Goal: Information Seeking & Learning: Check status

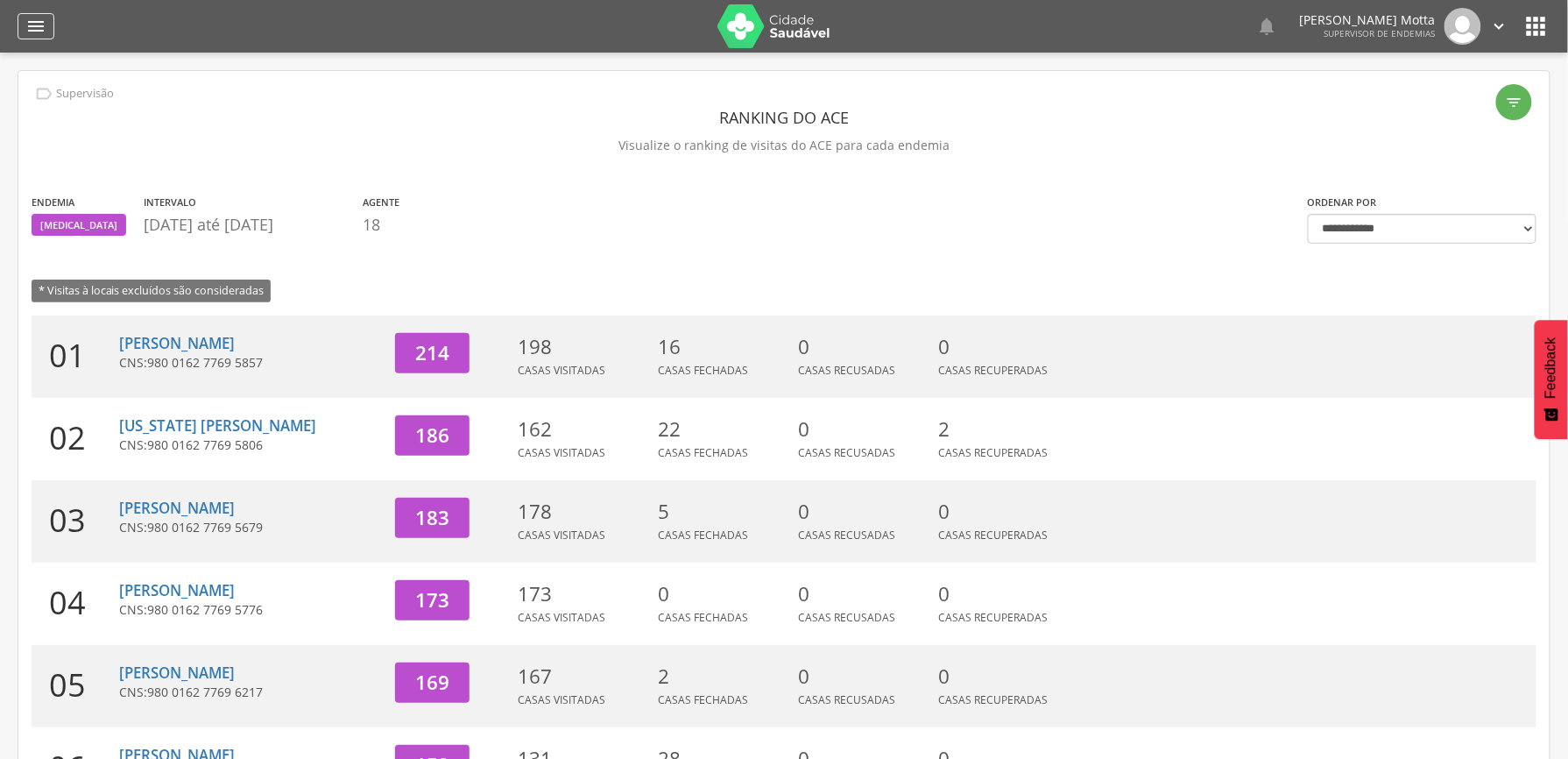
click at [32, 39] on div "" at bounding box center [36, 26] width 37 height 26
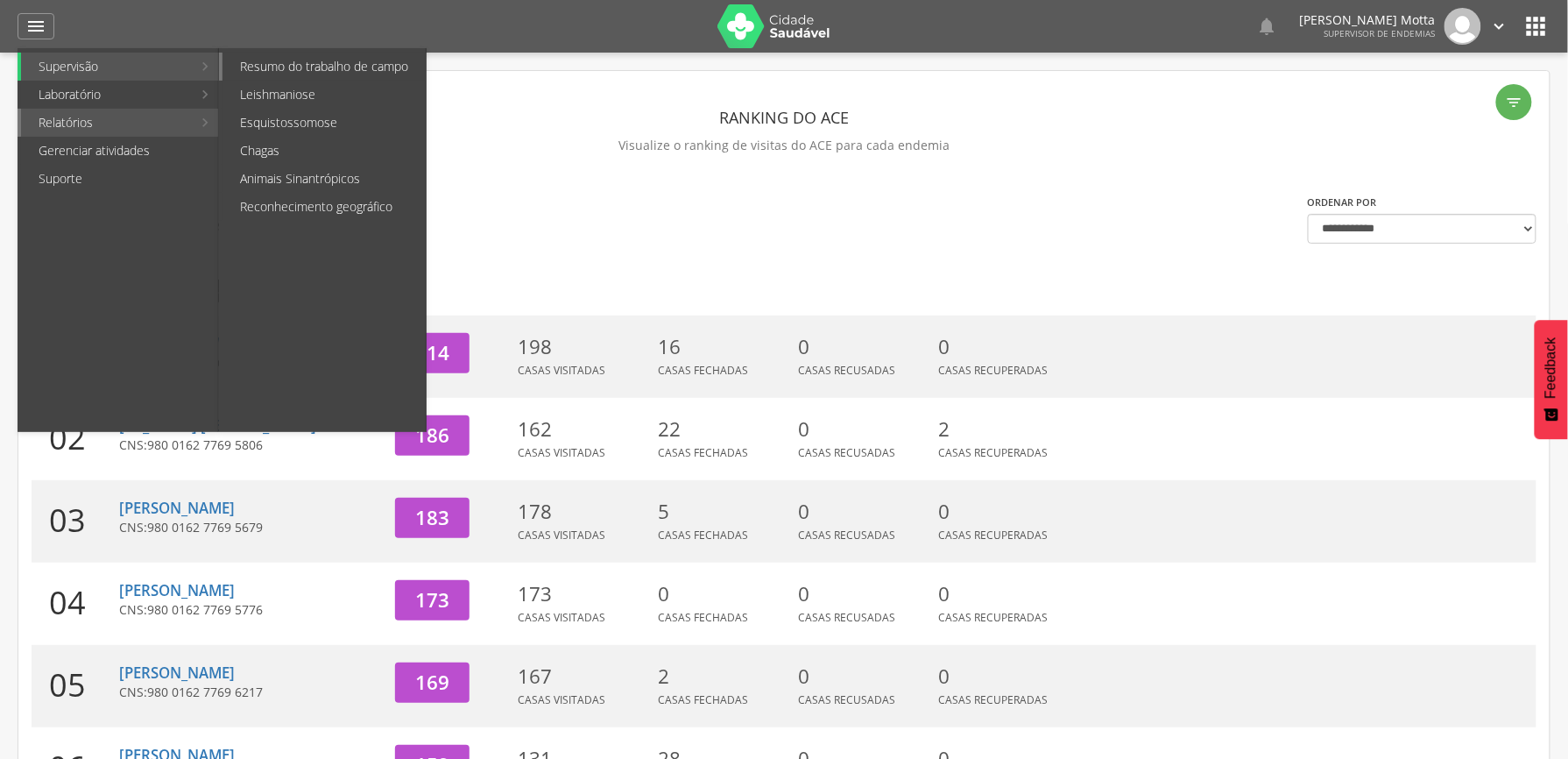
click at [326, 69] on link "Resumo do trabalho de campo" at bounding box center [325, 67] width 203 height 28
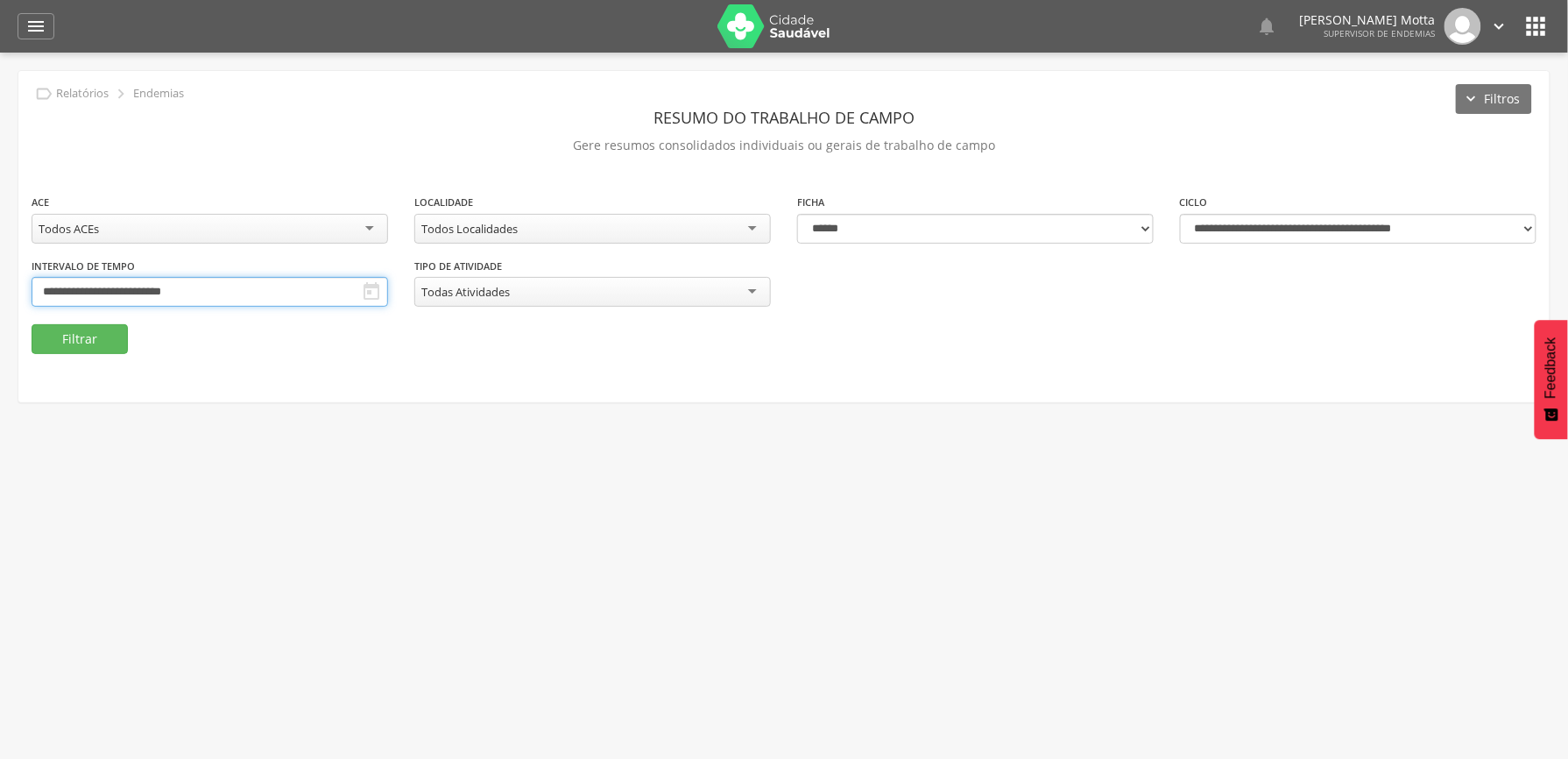
click at [388, 295] on input "**********" at bounding box center [210, 292] width 356 height 30
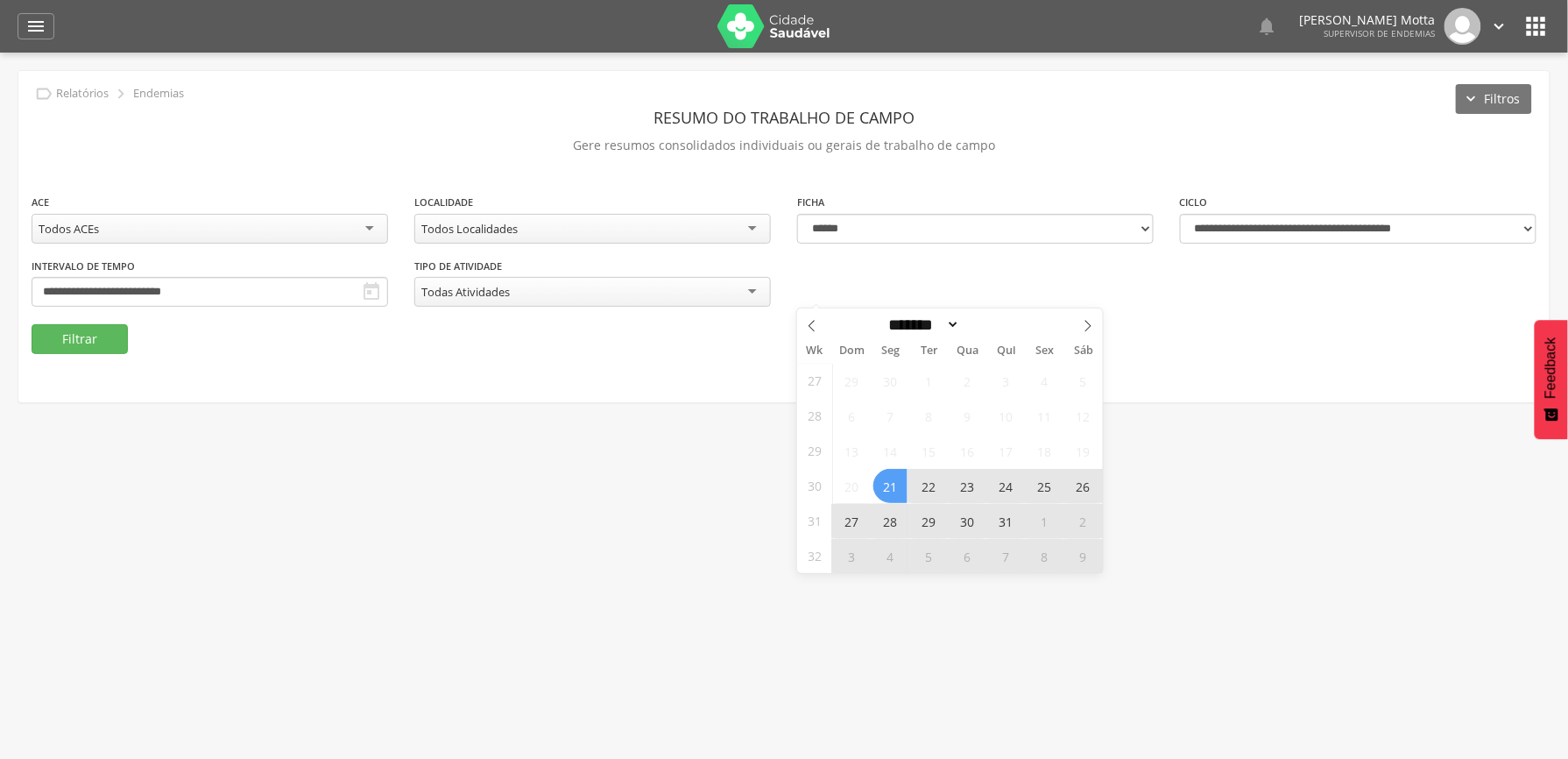
click at [853, 562] on span "3" at bounding box center [852, 556] width 34 height 34
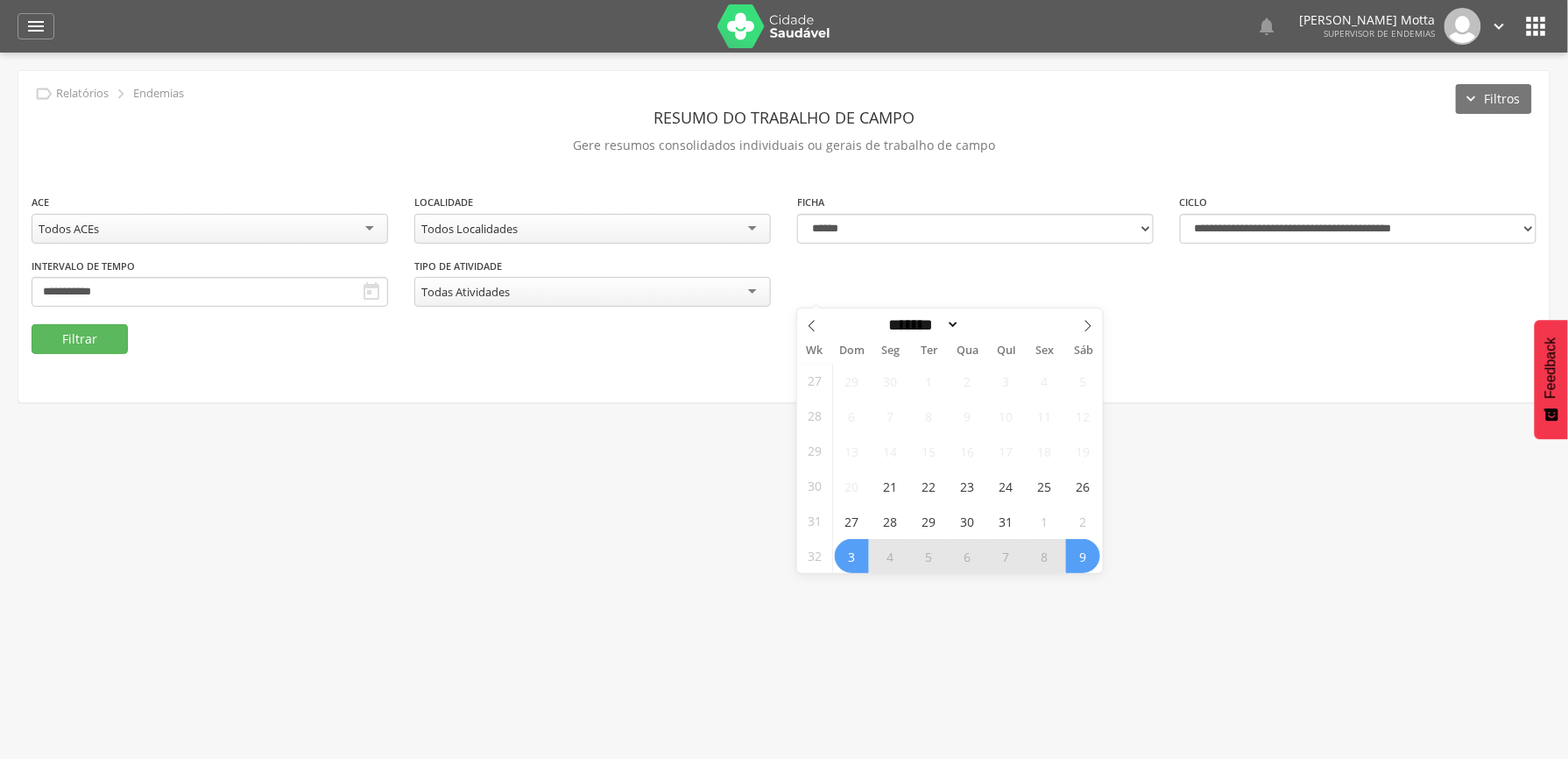
click at [1088, 558] on span "9" at bounding box center [1083, 556] width 34 height 34
type input "**********"
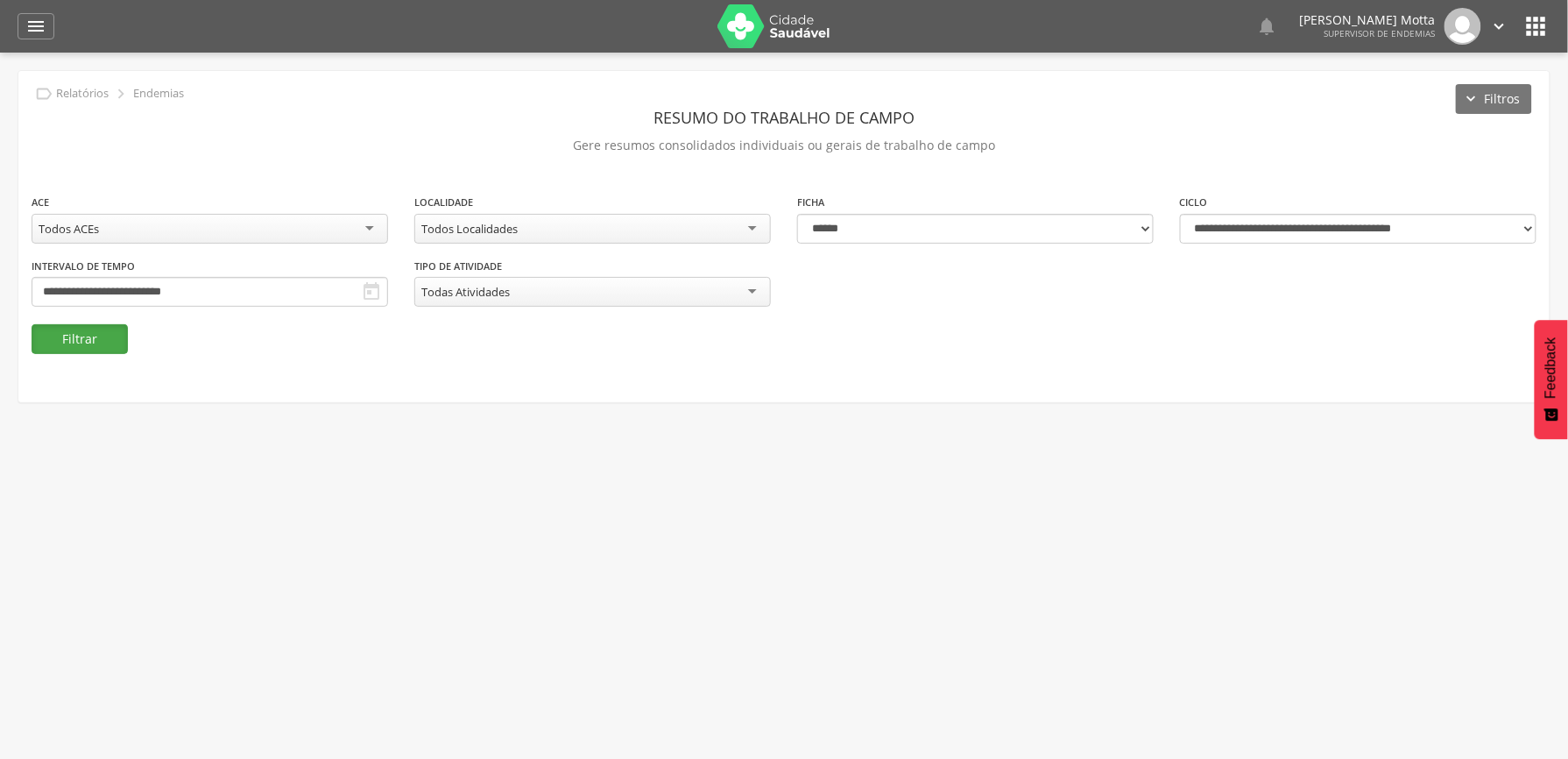
click at [89, 343] on button "Filtrar" at bounding box center [80, 340] width 96 height 30
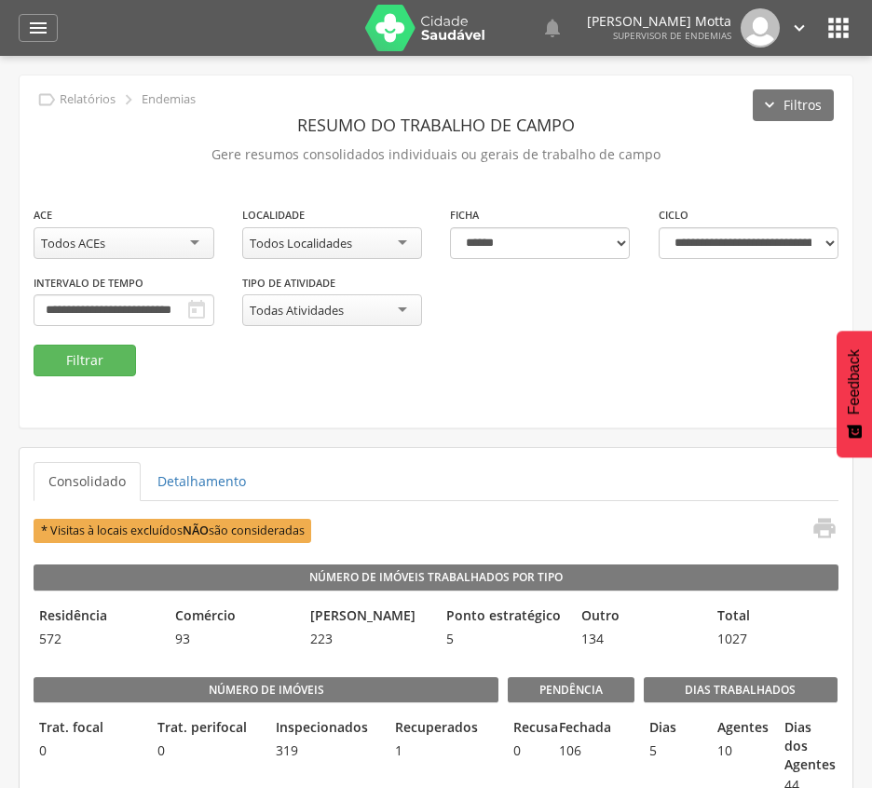
click at [347, 229] on div "Todos Localidades" at bounding box center [332, 243] width 181 height 32
click at [130, 359] on button "Filtrar" at bounding box center [85, 361] width 102 height 32
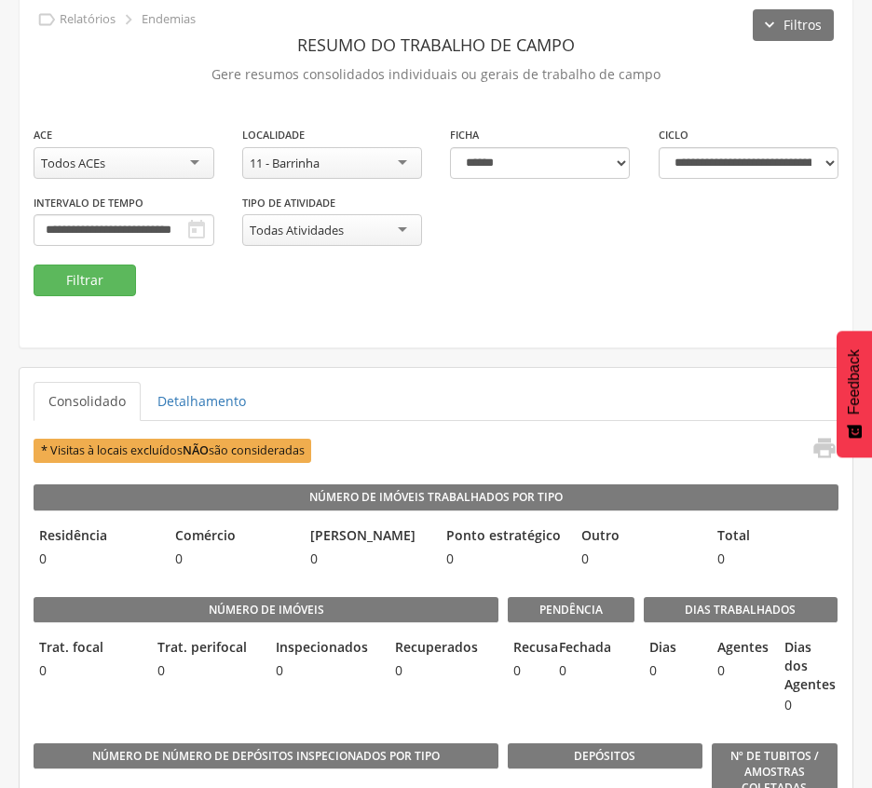
scroll to position [124, 0]
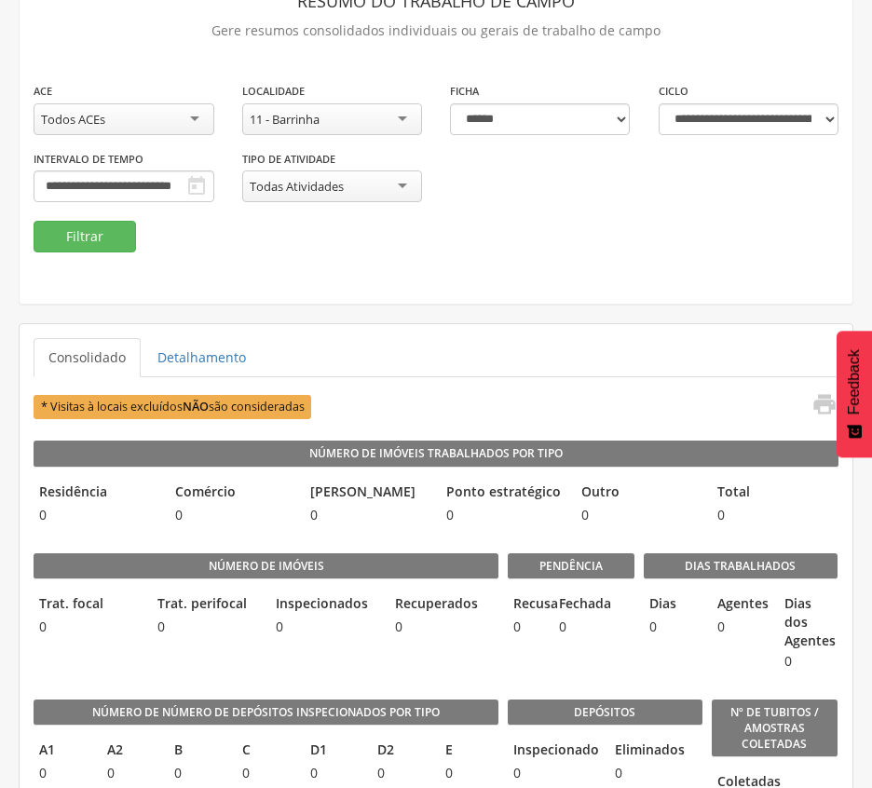
click at [382, 128] on div "11 - Barrinha" at bounding box center [332, 119] width 181 height 32
click at [99, 235] on button "Filtrar" at bounding box center [85, 237] width 102 height 32
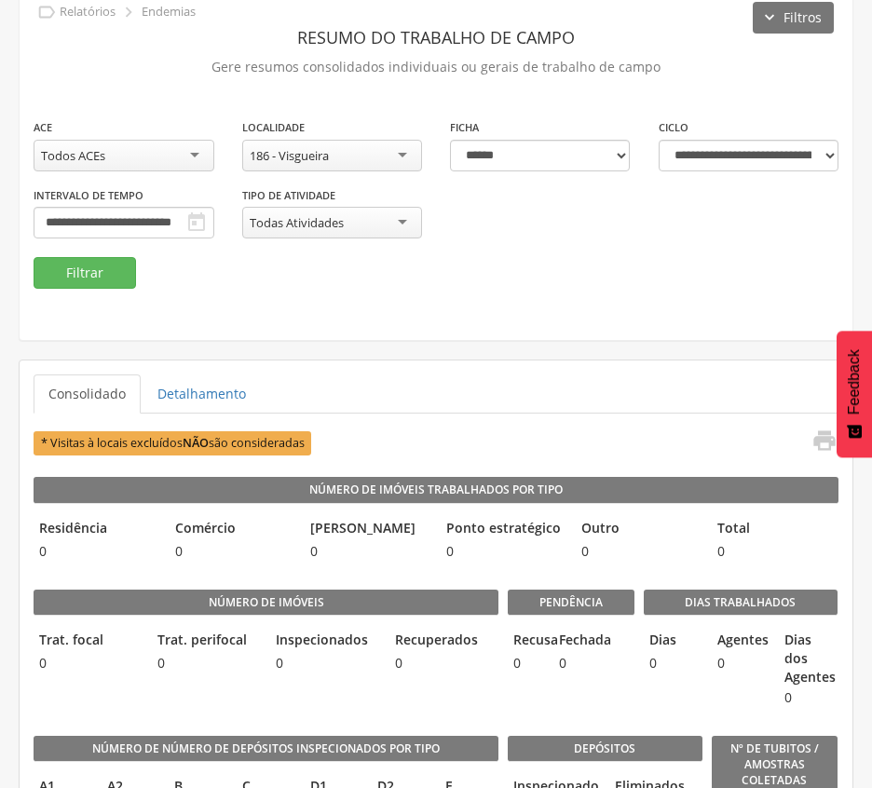
scroll to position [61, 0]
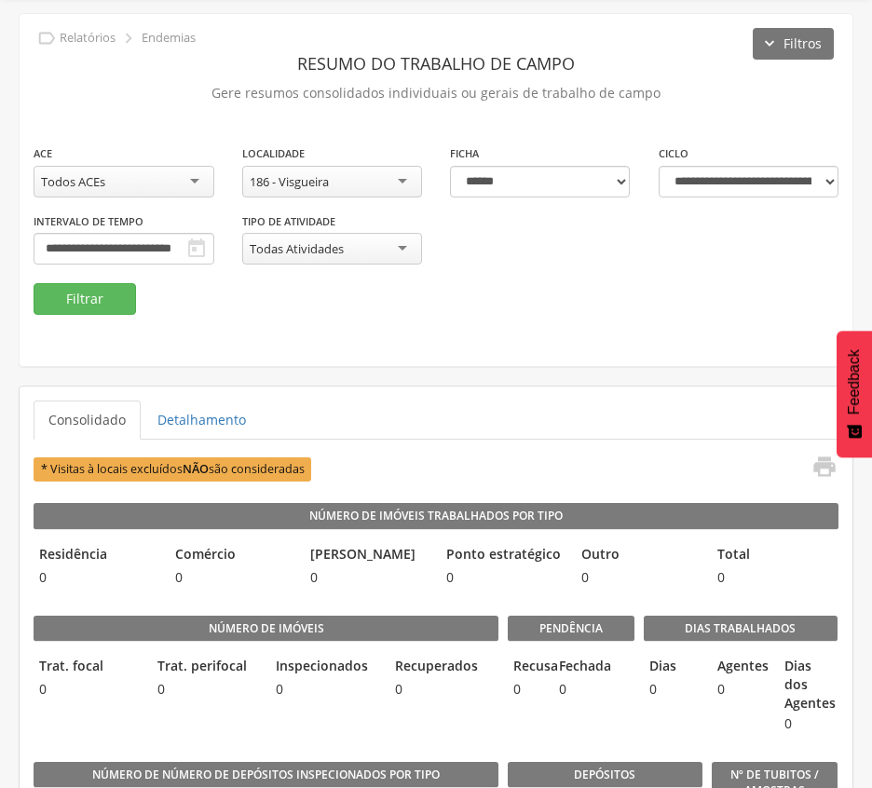
click at [343, 181] on div "186 - Visgueira" at bounding box center [332, 182] width 181 height 32
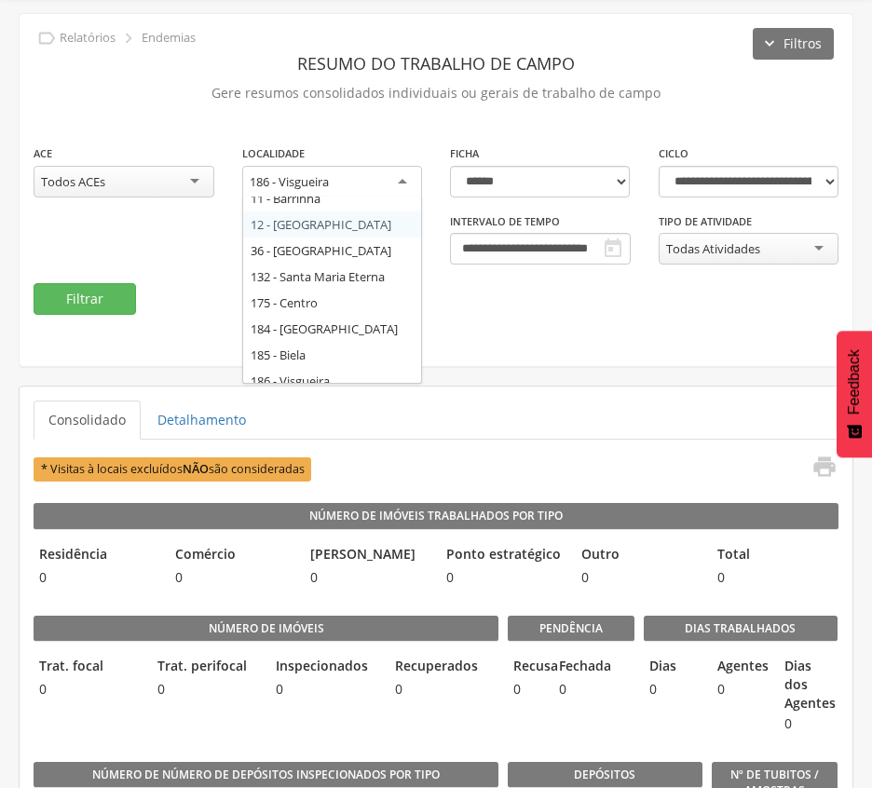
scroll to position [24, 0]
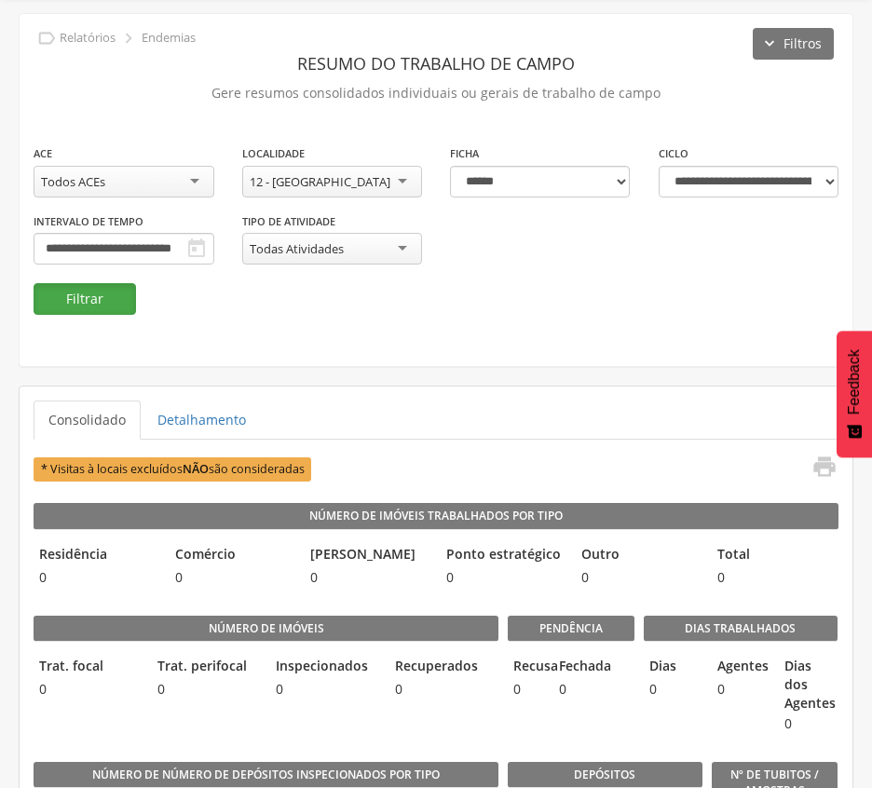
click at [105, 298] on button "Filtrar" at bounding box center [85, 299] width 102 height 32
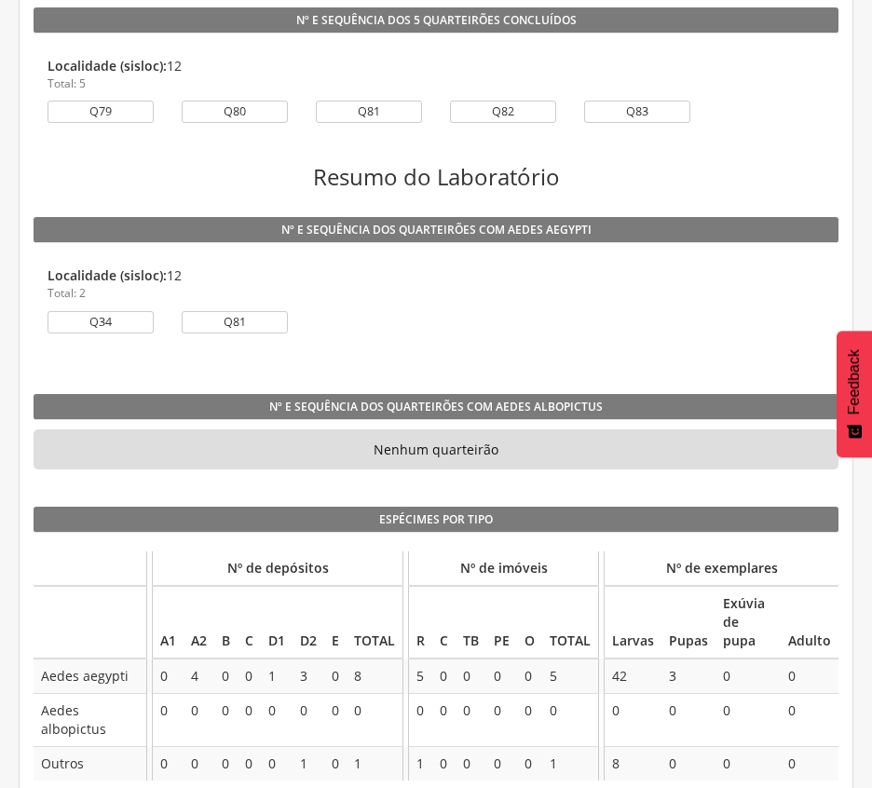
scroll to position [1614, 0]
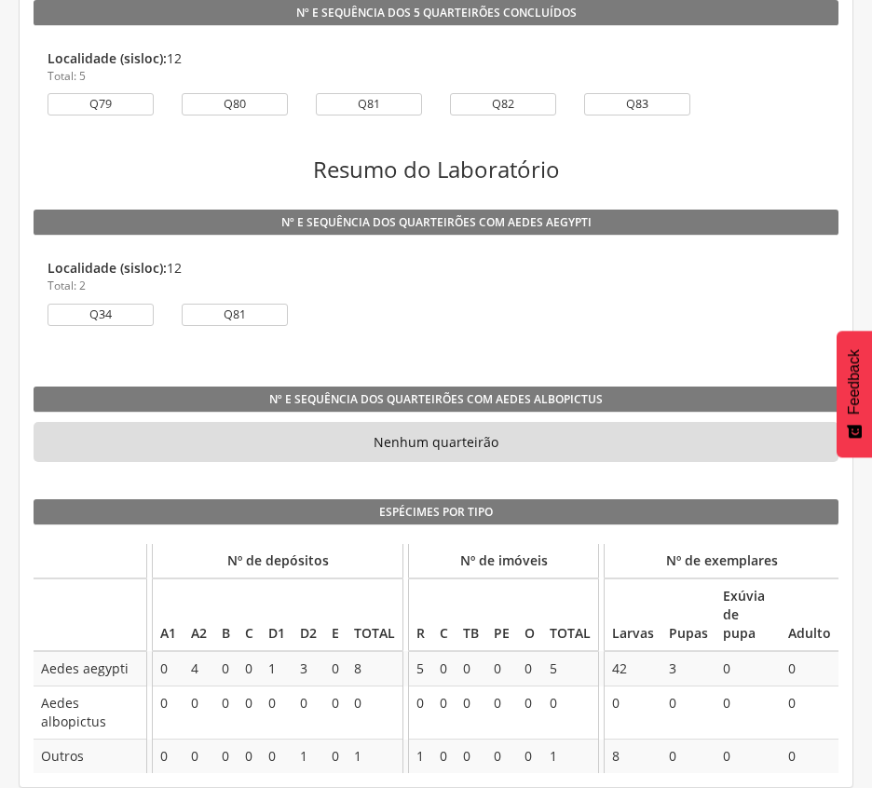
click at [549, 363] on div "Nº e sequência dos quarteirões com Aedes aegypti Localidade (sisloc): 12 Total:…" at bounding box center [436, 279] width 833 height 176
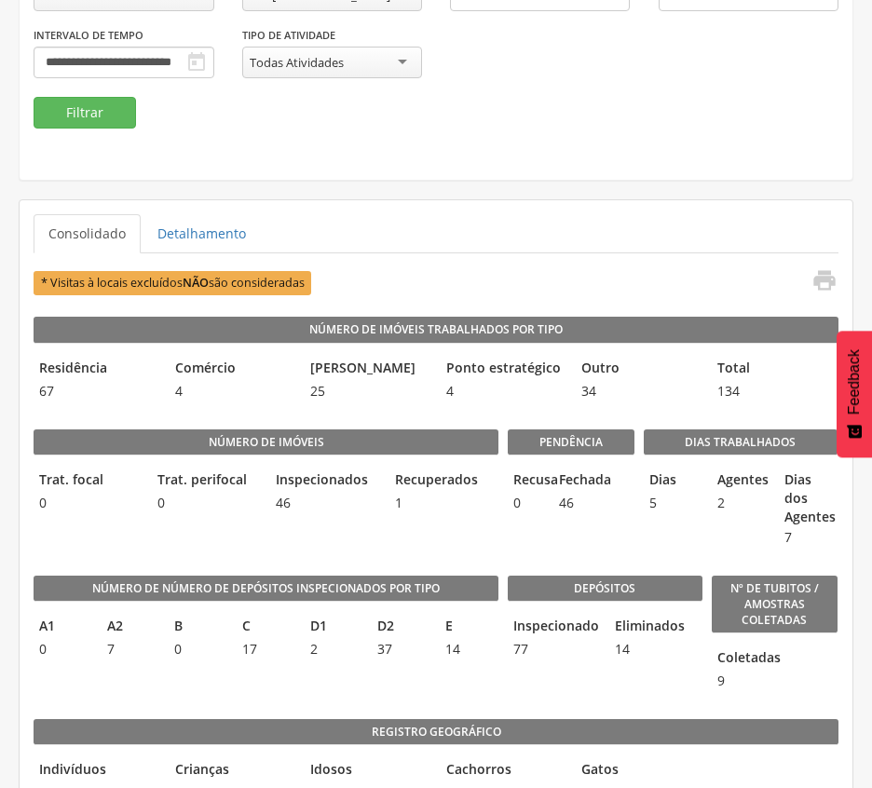
scroll to position [0, 0]
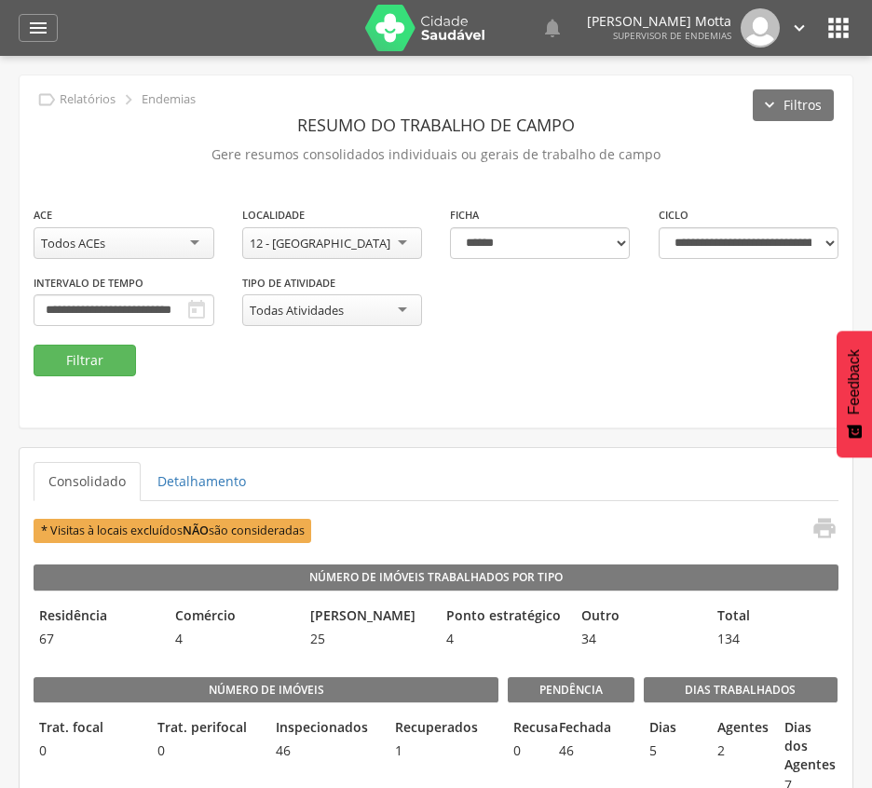
click at [406, 233] on div "12 - [GEOGRAPHIC_DATA]" at bounding box center [332, 243] width 181 height 32
click at [65, 367] on button "Filtrar" at bounding box center [85, 361] width 102 height 32
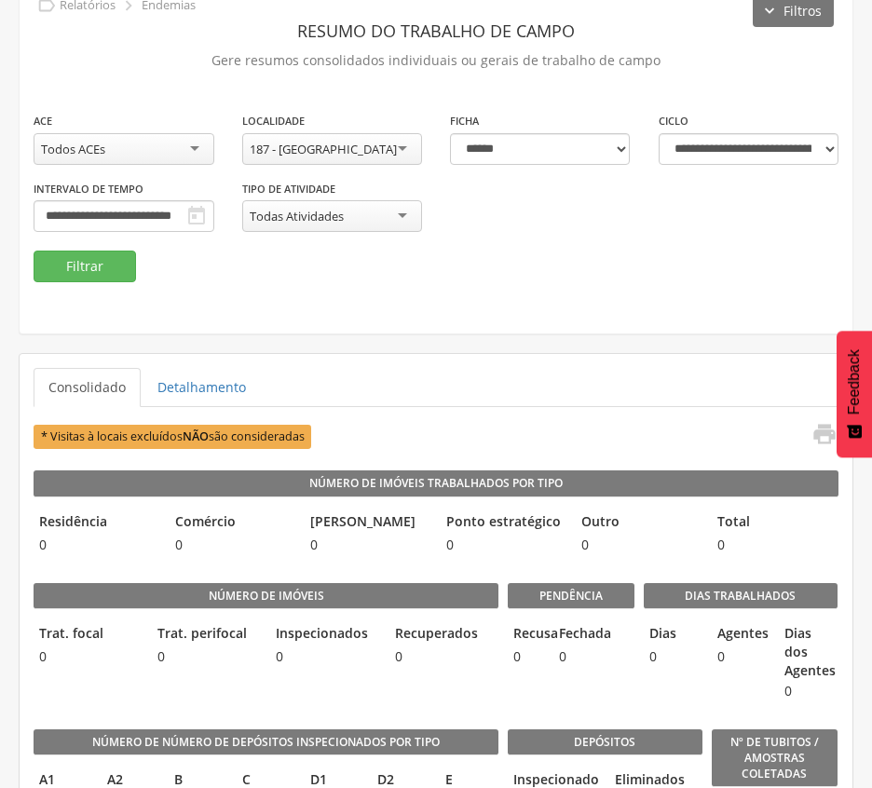
click at [427, 306] on div "**********" at bounding box center [436, 157] width 833 height 352
click at [397, 134] on div "187 - [GEOGRAPHIC_DATA]" at bounding box center [332, 149] width 181 height 32
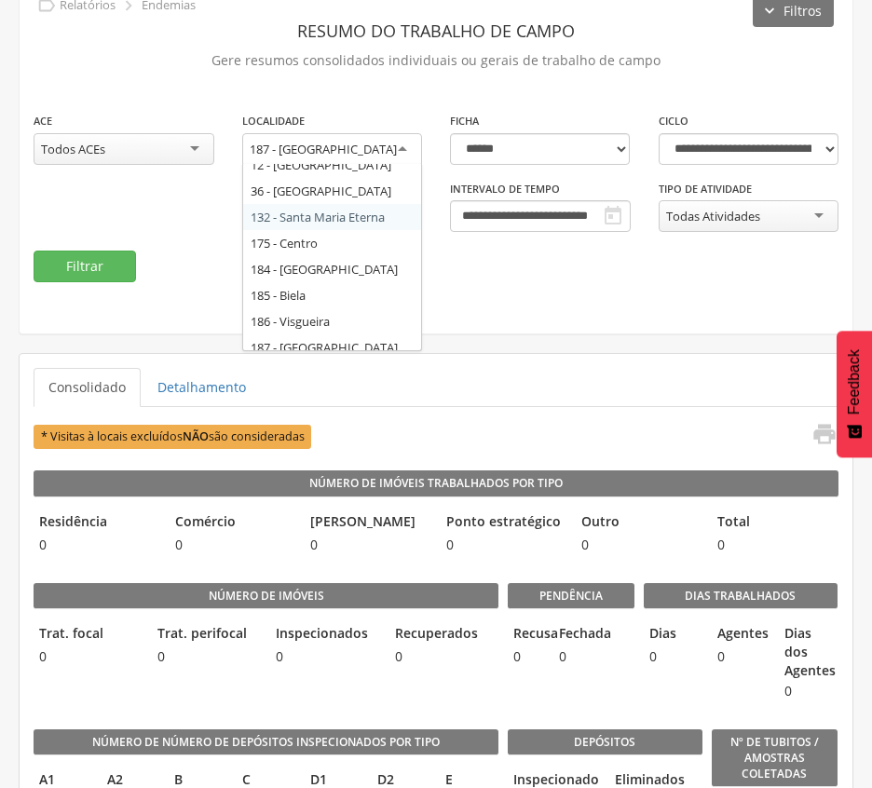
scroll to position [50, 0]
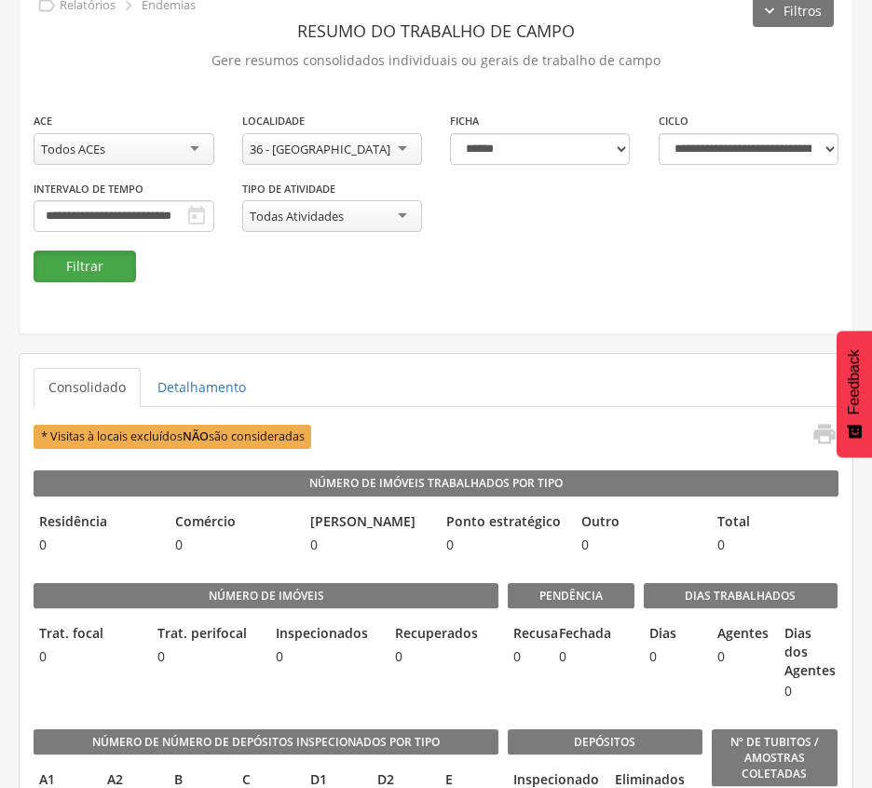
click at [102, 259] on button "Filtrar" at bounding box center [85, 267] width 102 height 32
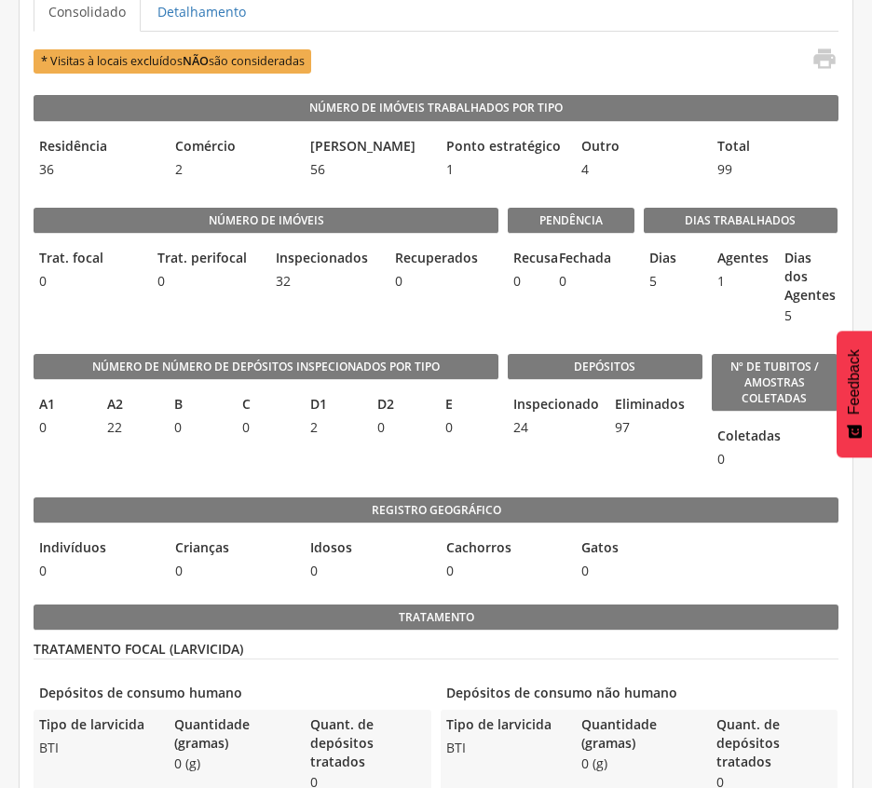
scroll to position [501, 0]
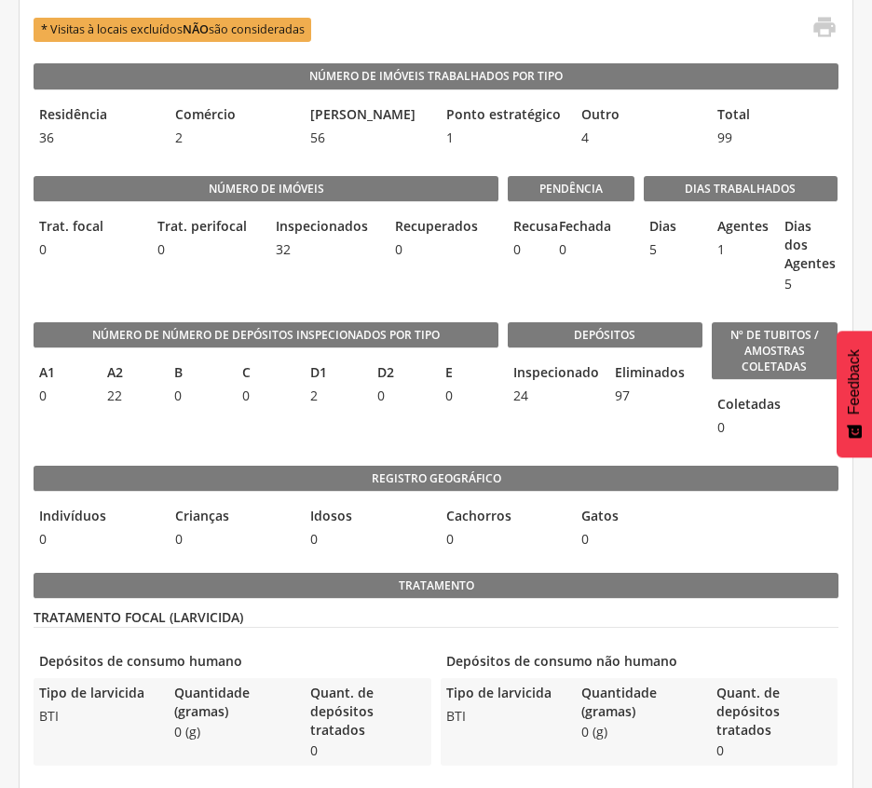
click at [665, 227] on legend "Dias" at bounding box center [673, 227] width 59 height 21
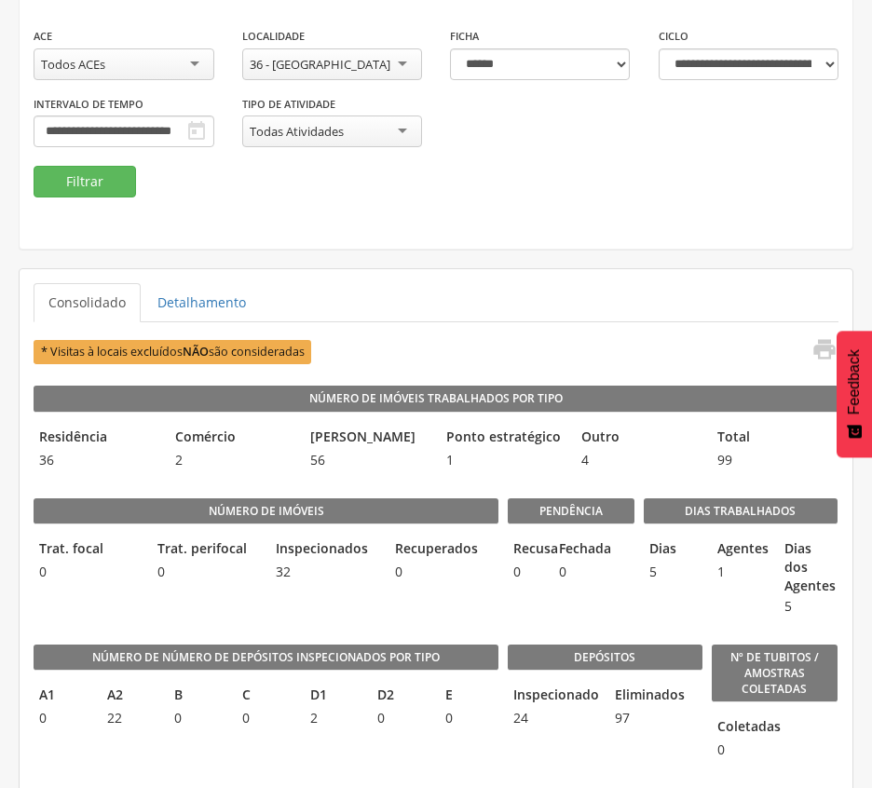
scroll to position [124, 0]
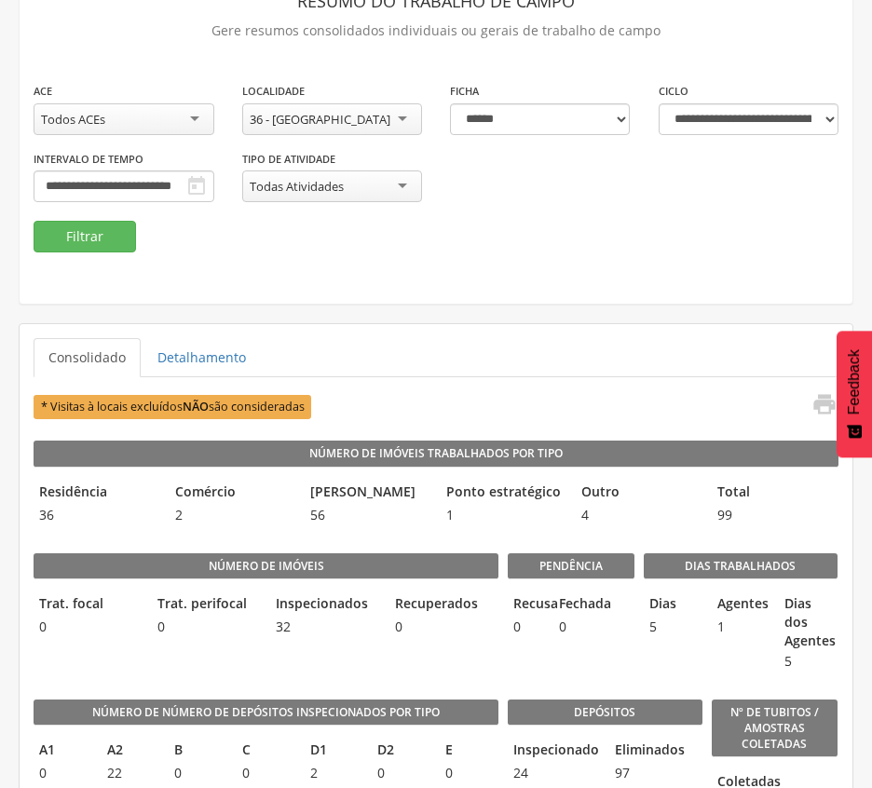
click at [380, 117] on div "36 - [GEOGRAPHIC_DATA]" at bounding box center [332, 119] width 181 height 32
click at [93, 235] on button "Filtrar" at bounding box center [85, 237] width 102 height 32
click at [362, 113] on div "12 - [GEOGRAPHIC_DATA]" at bounding box center [332, 119] width 181 height 32
click at [109, 231] on button "Filtrar" at bounding box center [85, 237] width 102 height 32
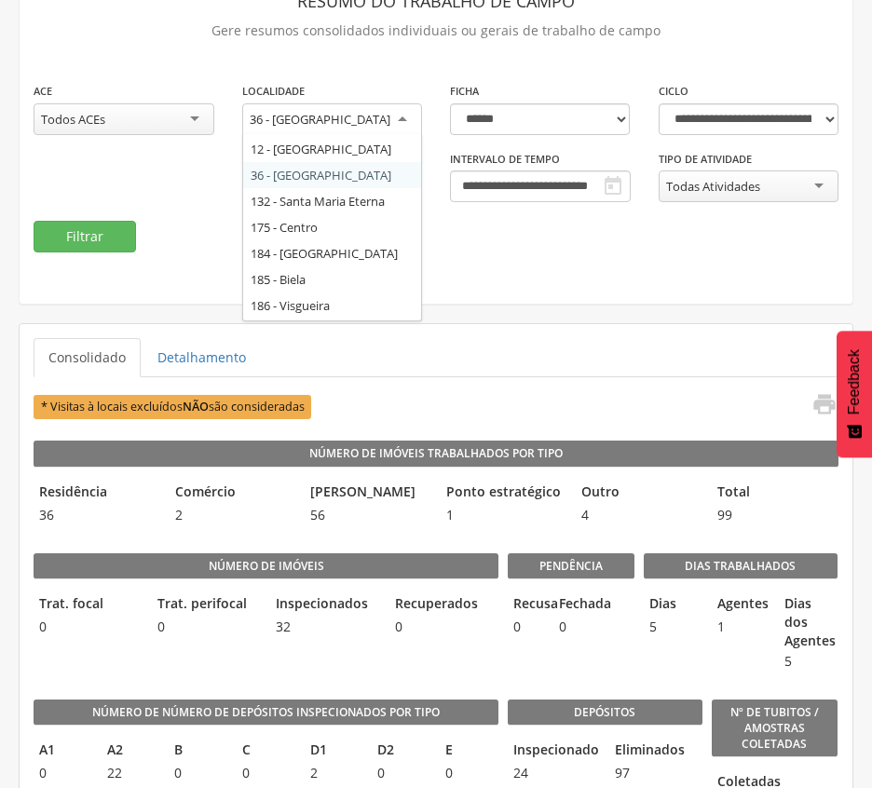
click at [348, 120] on div "36 - [GEOGRAPHIC_DATA]" at bounding box center [320, 119] width 141 height 17
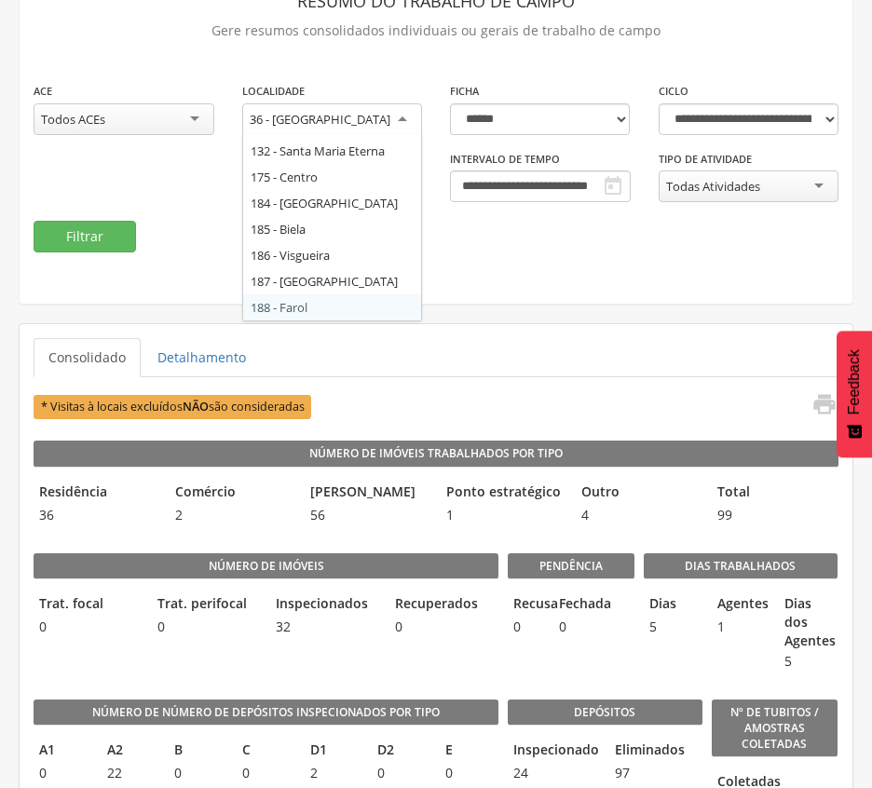
scroll to position [0, 0]
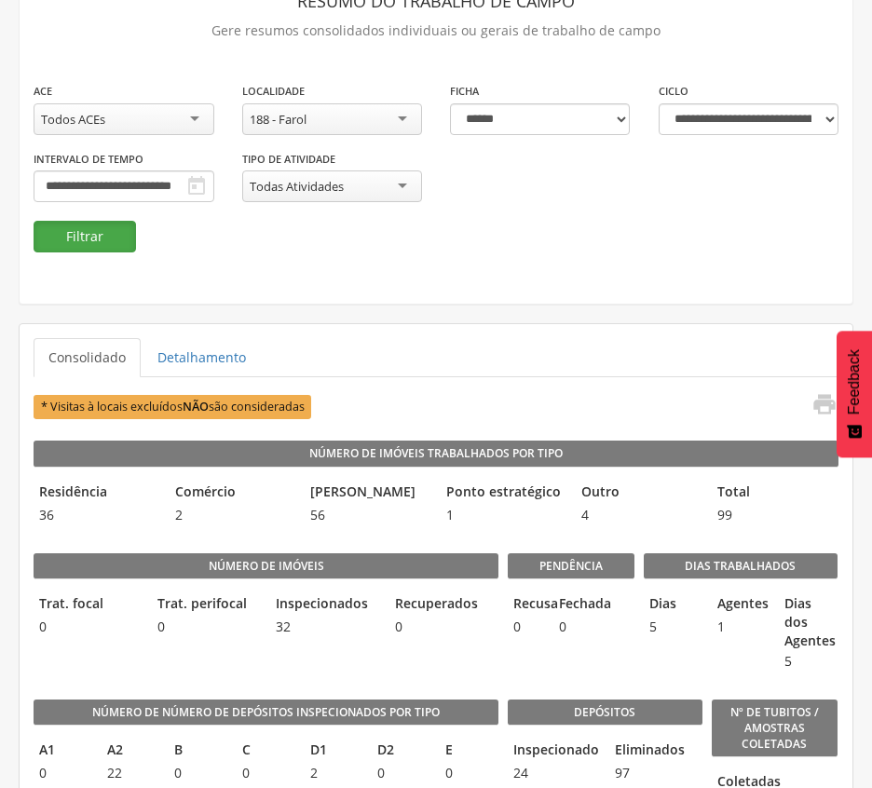
click at [69, 243] on button "Filtrar" at bounding box center [85, 237] width 102 height 32
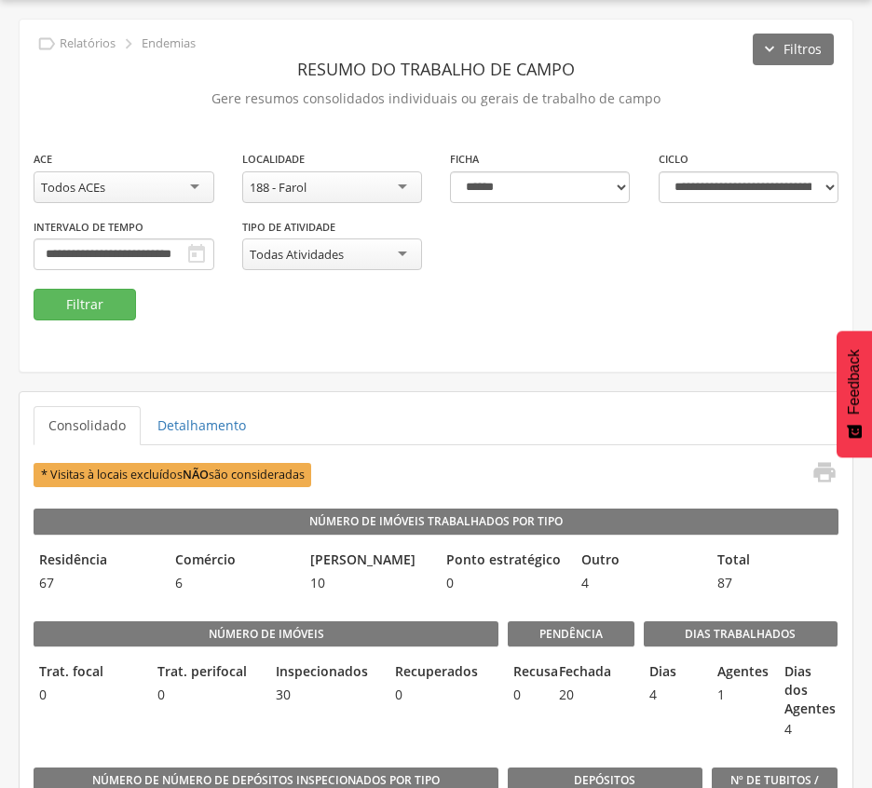
scroll to position [124, 0]
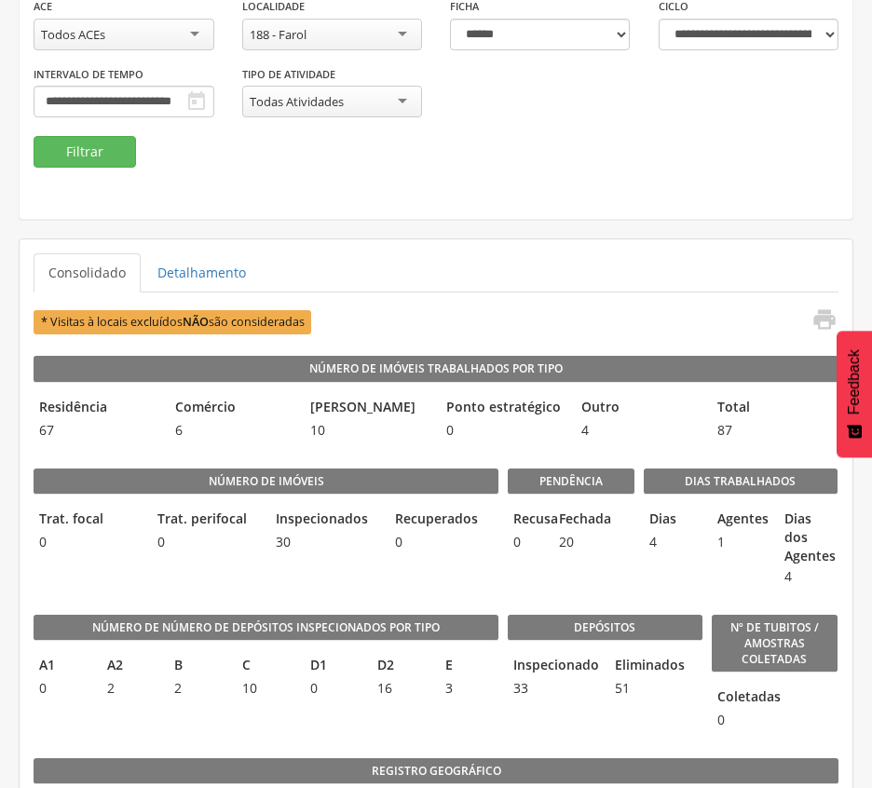
scroll to position [248, 0]
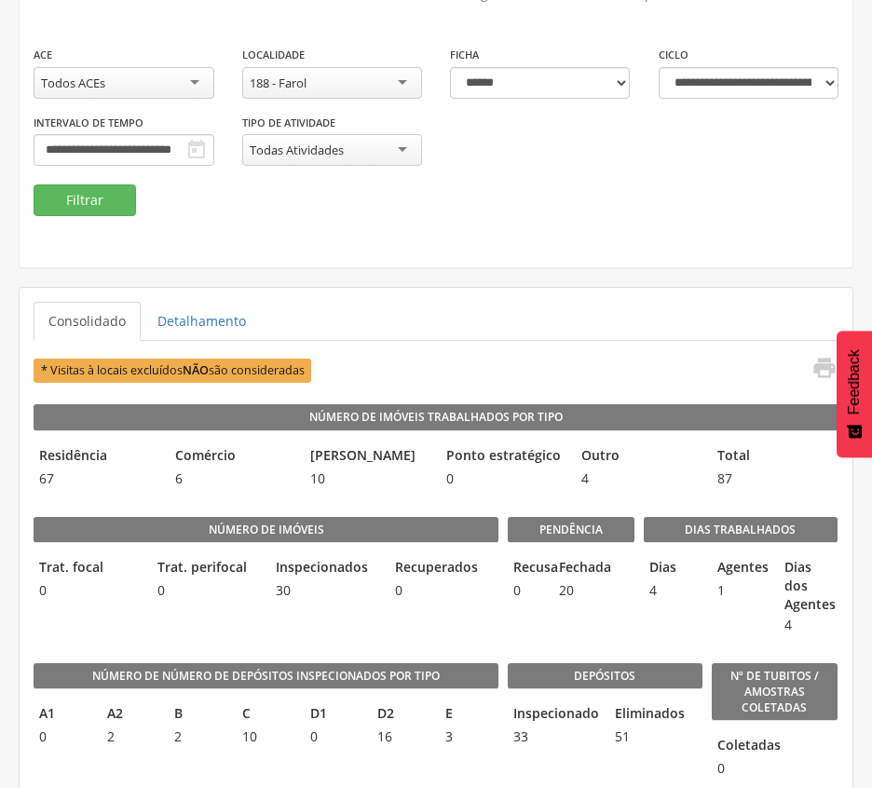
scroll to position [124, 0]
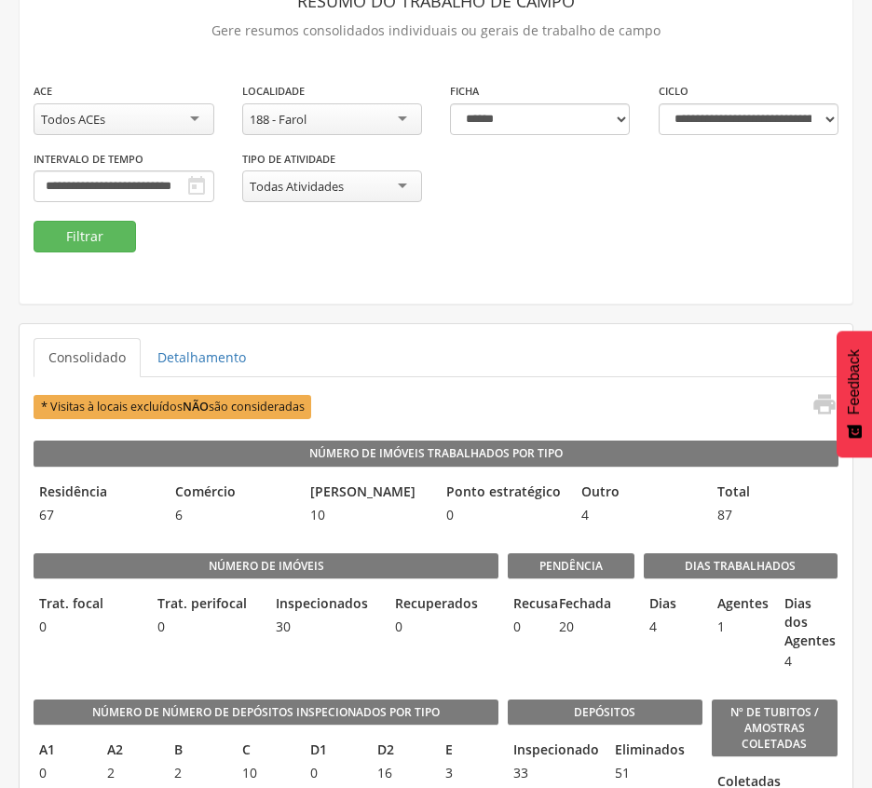
click at [359, 114] on div "188 - Farol" at bounding box center [332, 119] width 181 height 32
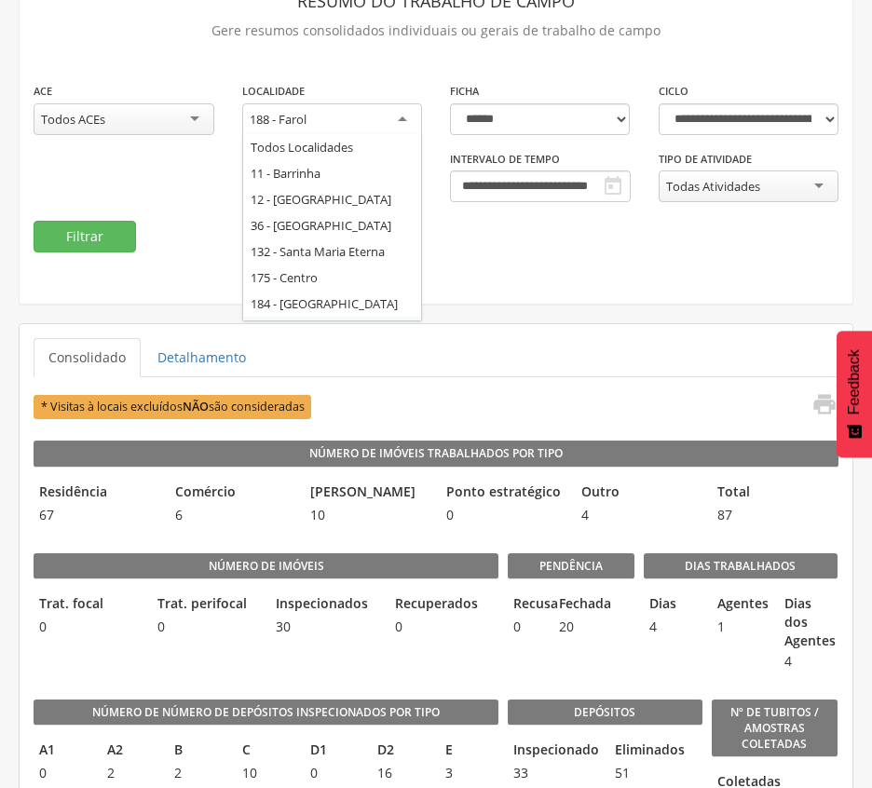
scroll to position [76, 0]
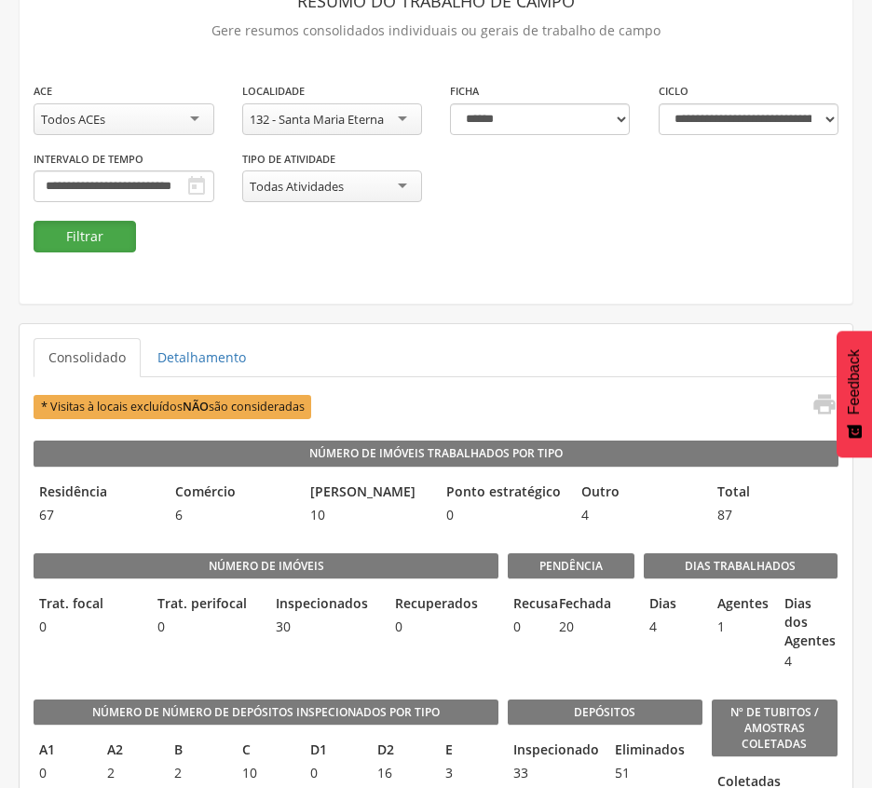
click at [61, 233] on button "Filtrar" at bounding box center [85, 237] width 102 height 32
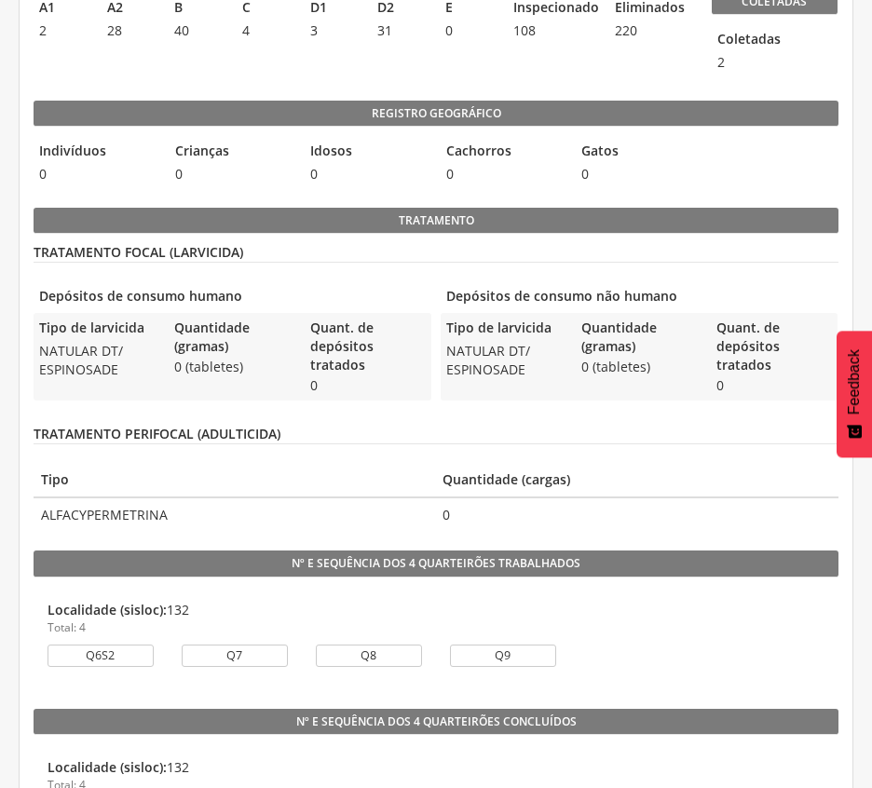
scroll to position [525, 0]
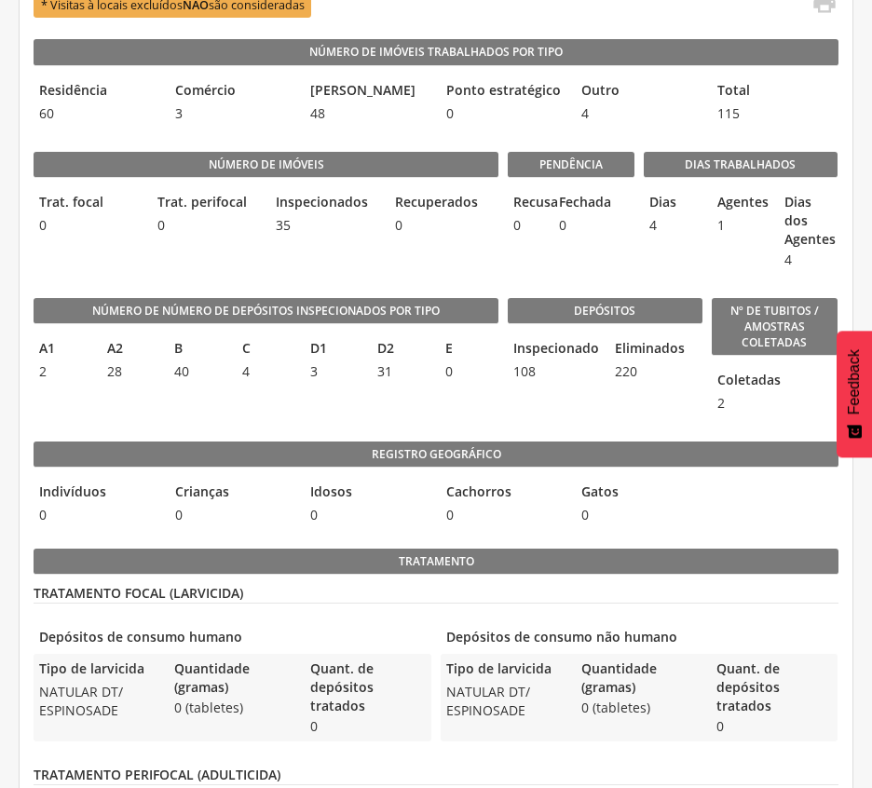
click at [667, 356] on legend "Eliminados" at bounding box center [655, 349] width 92 height 21
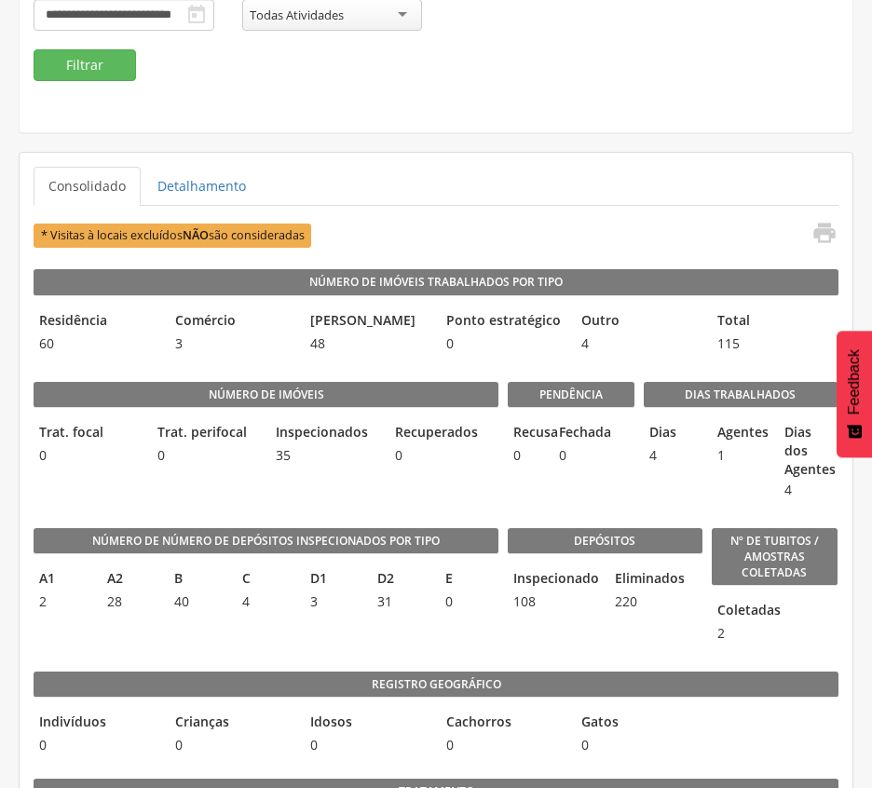
scroll to position [0, 0]
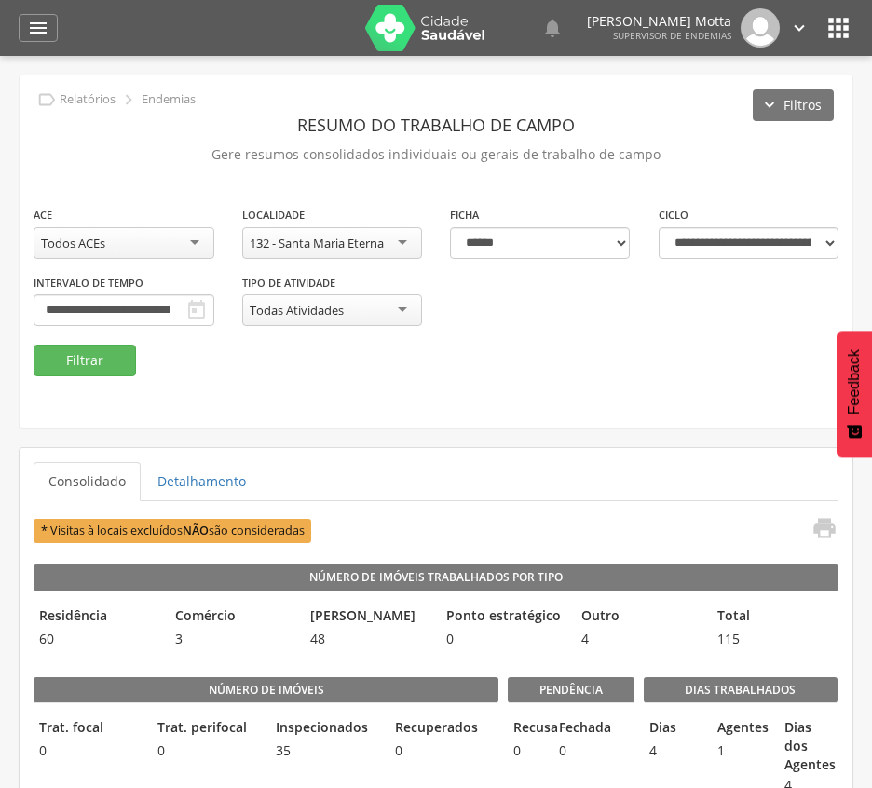
click at [377, 238] on div "132 - Santa Maria Eterna" at bounding box center [317, 243] width 134 height 17
click at [72, 354] on button "Filtrar" at bounding box center [85, 361] width 102 height 32
click at [602, 522] on div "* Visitas à locais excluídos NÃO são consideradas " at bounding box center [436, 530] width 804 height 31
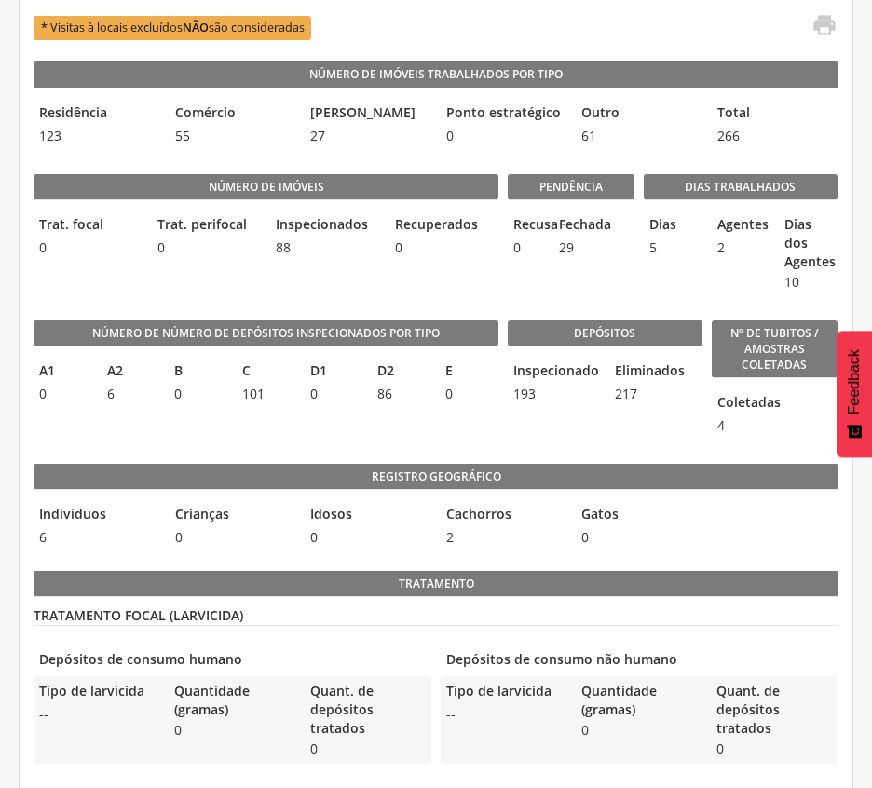
scroll to position [500, 0]
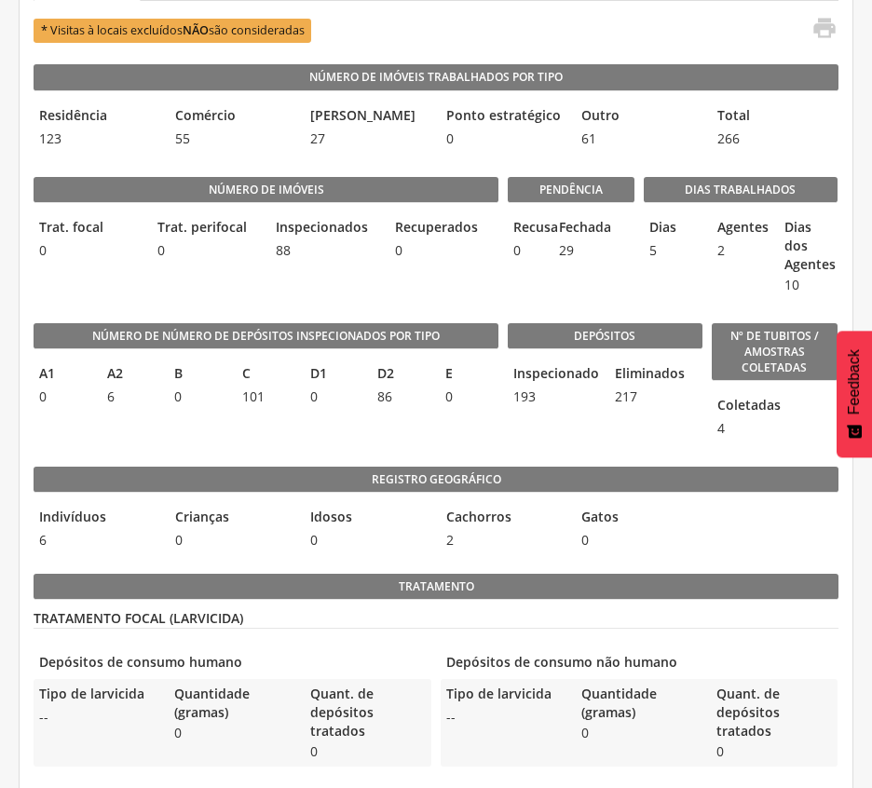
click at [648, 474] on legend "Registro geográfico" at bounding box center [436, 480] width 805 height 26
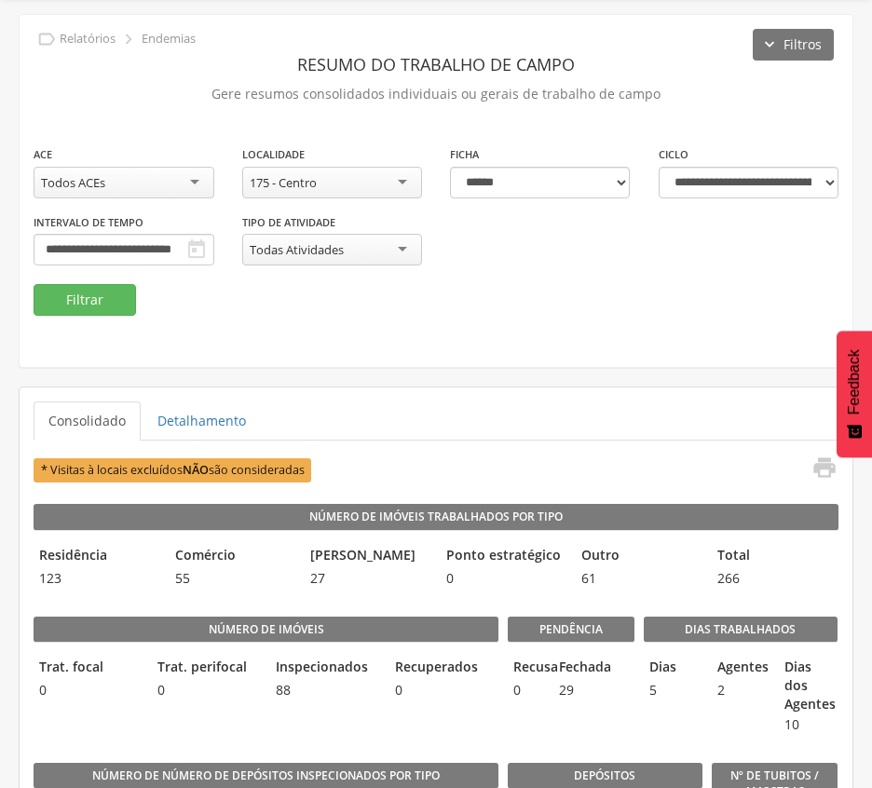
scroll to position [4, 0]
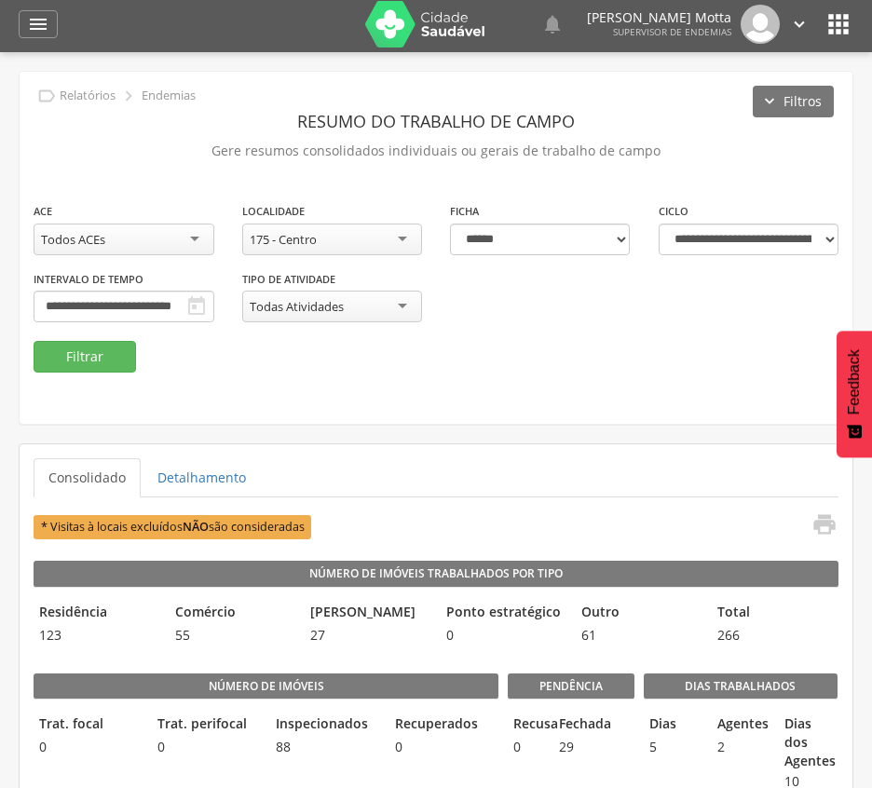
click at [377, 232] on div "175 - Centro" at bounding box center [332, 240] width 181 height 32
click at [101, 360] on button "Filtrar" at bounding box center [85, 357] width 102 height 32
click at [402, 236] on div "189 - [GEOGRAPHIC_DATA]" at bounding box center [332, 240] width 181 height 32
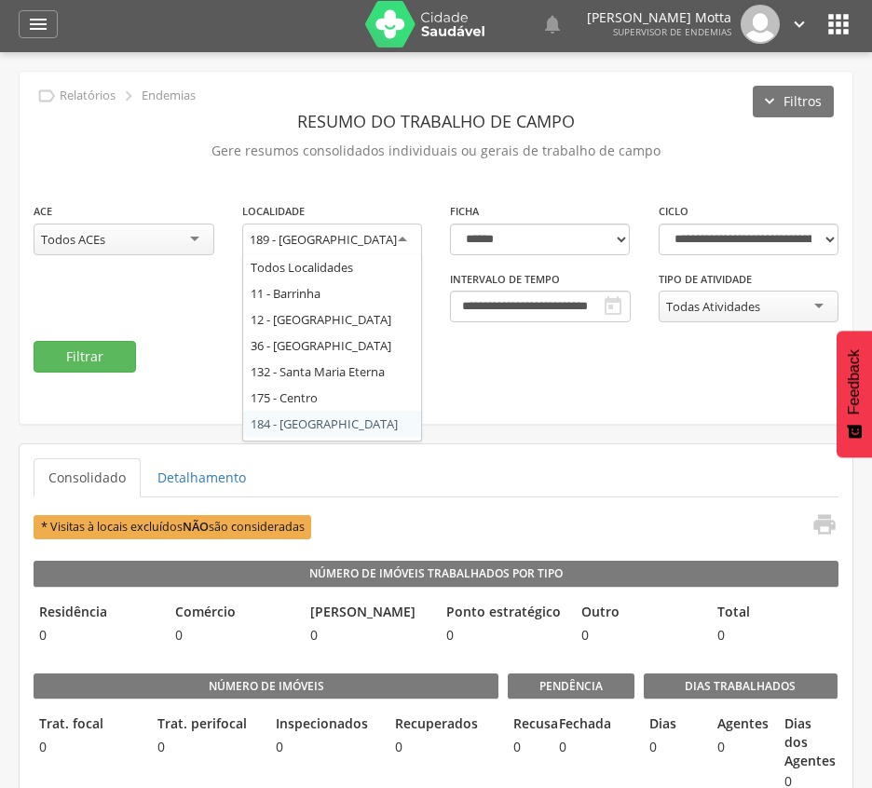
scroll to position [102, 0]
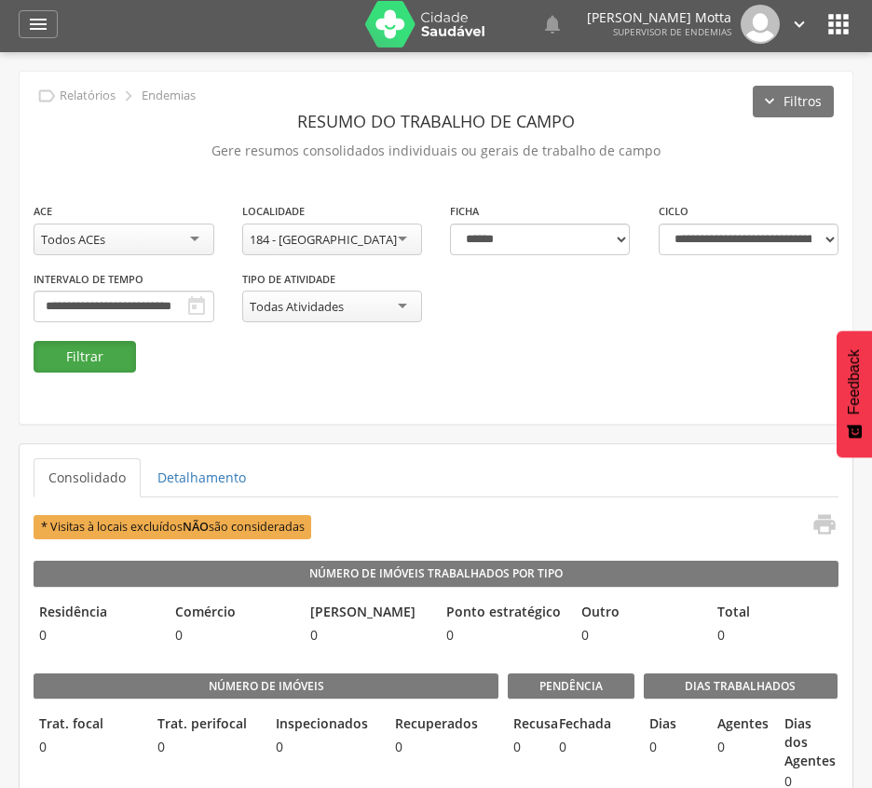
click at [60, 359] on button "Filtrar" at bounding box center [85, 357] width 102 height 32
click at [672, 497] on ul "Consolidado Detalhamento" at bounding box center [436, 477] width 805 height 39
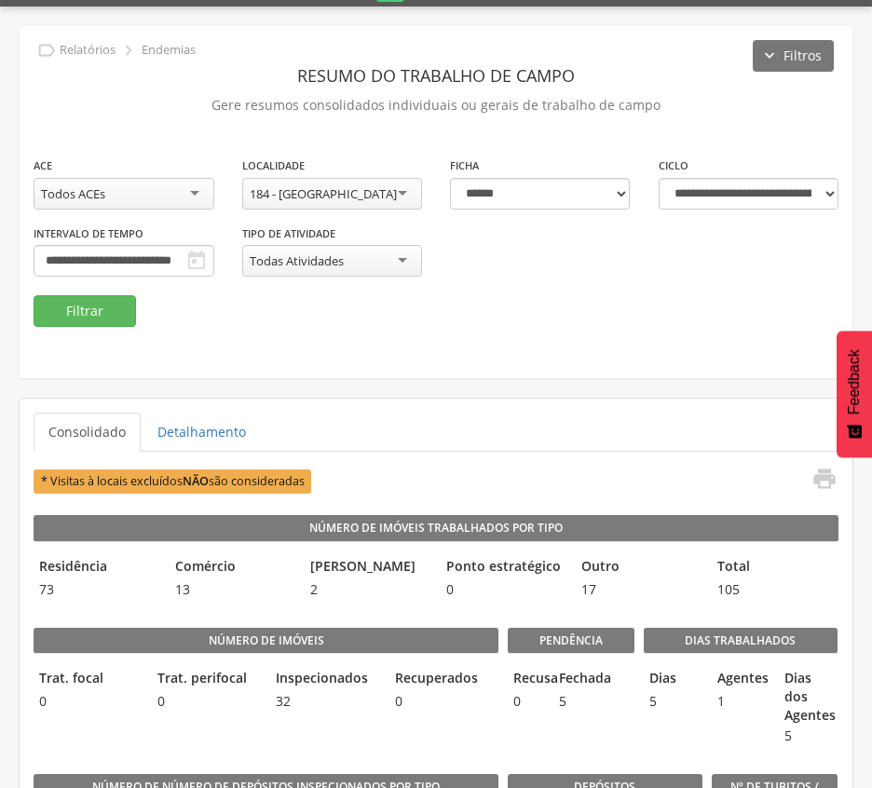
scroll to position [4, 0]
